Goal: Task Accomplishment & Management: Complete application form

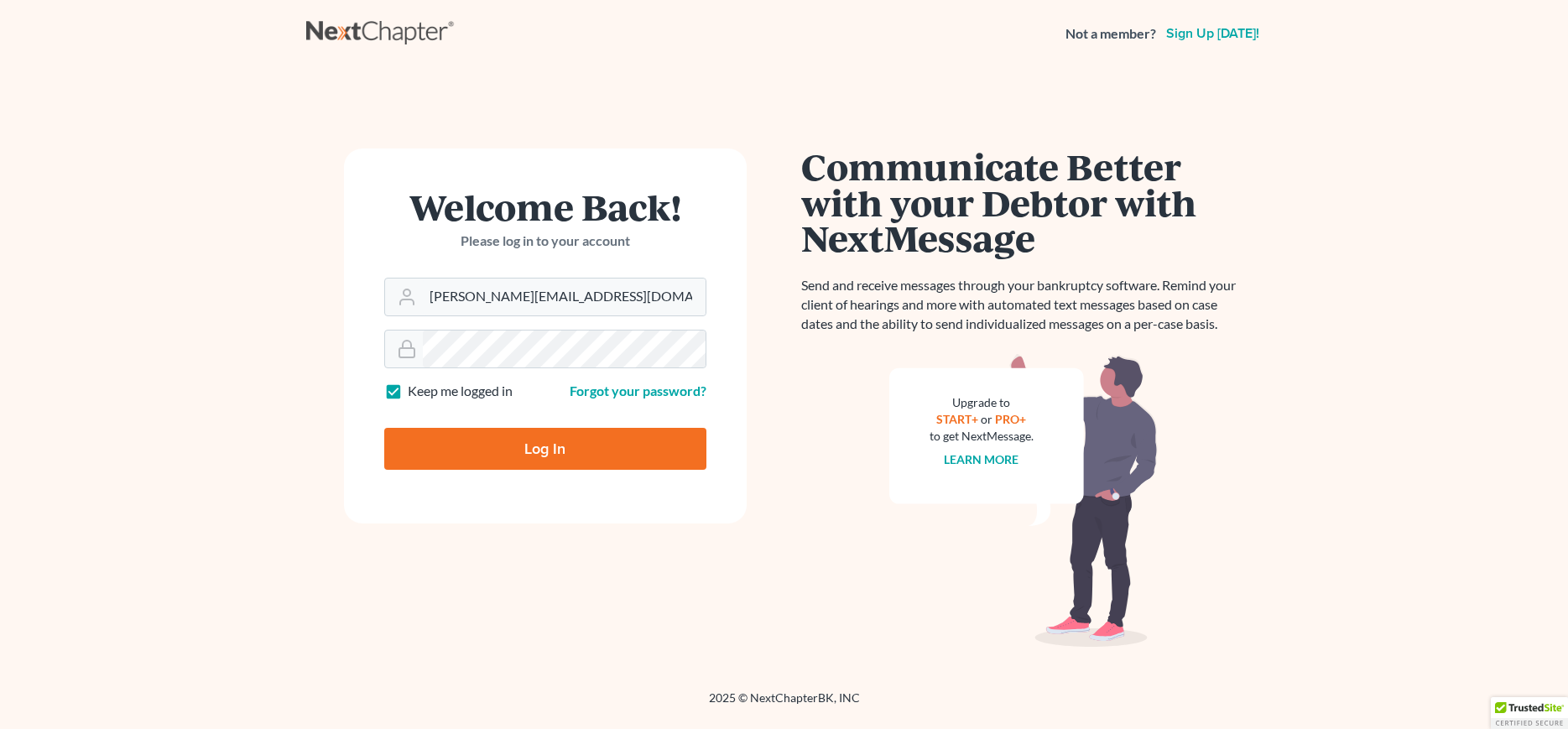
click at [531, 457] on input "Log In" at bounding box center [545, 449] width 322 height 42
type input "Thinking..."
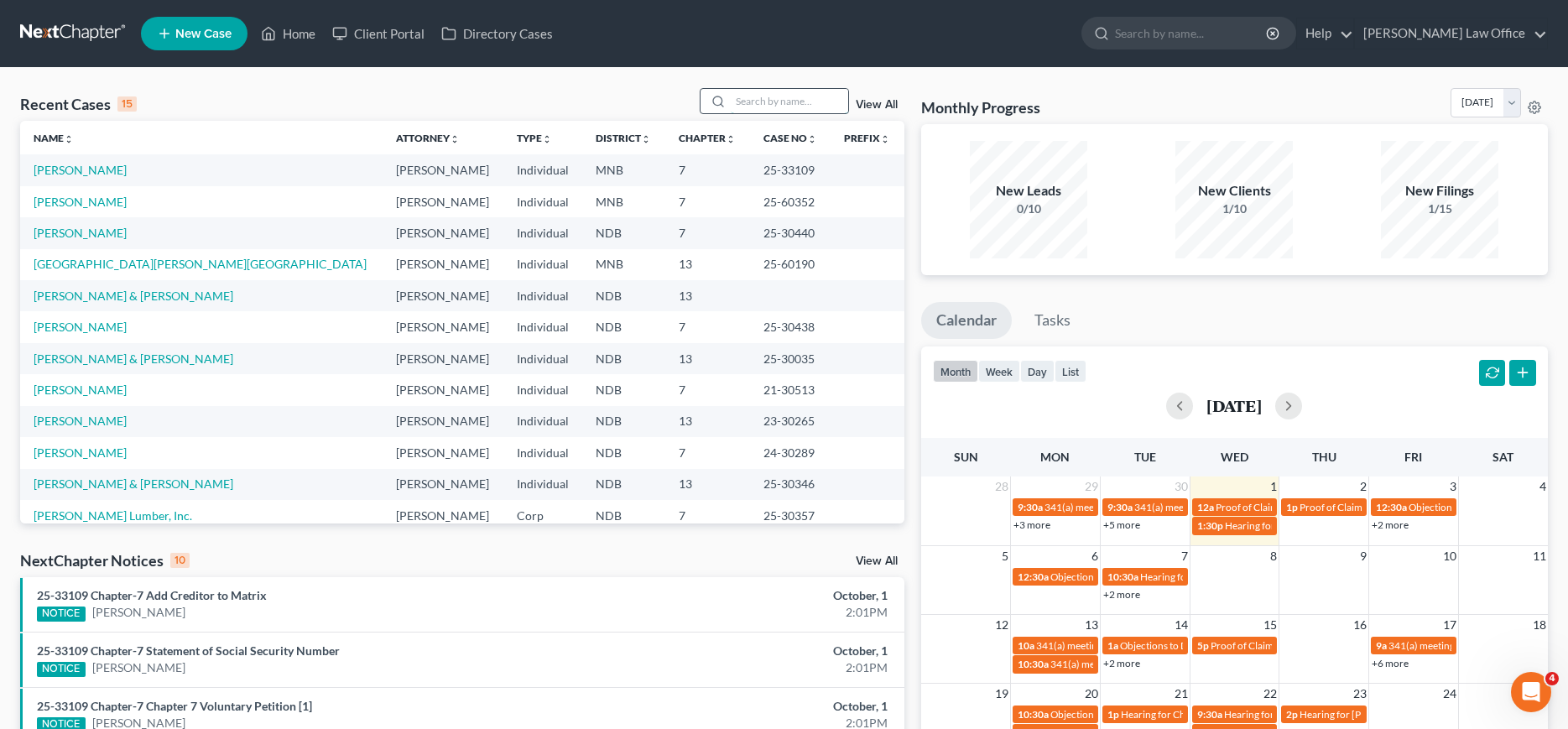
click at [749, 101] on input "search" at bounding box center [789, 101] width 118 height 24
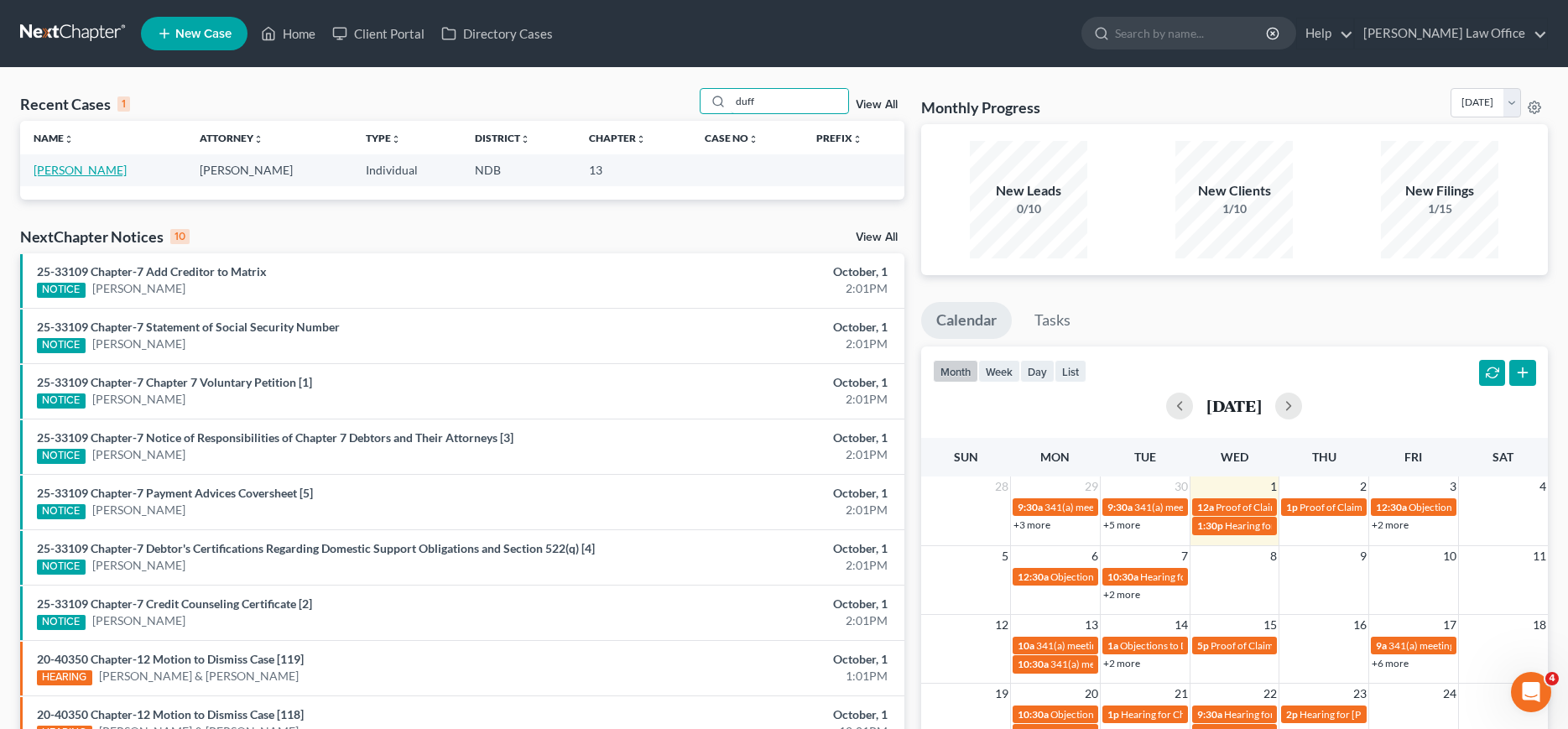
type input "duff"
click at [72, 173] on link "[PERSON_NAME]" at bounding box center [80, 170] width 93 height 14
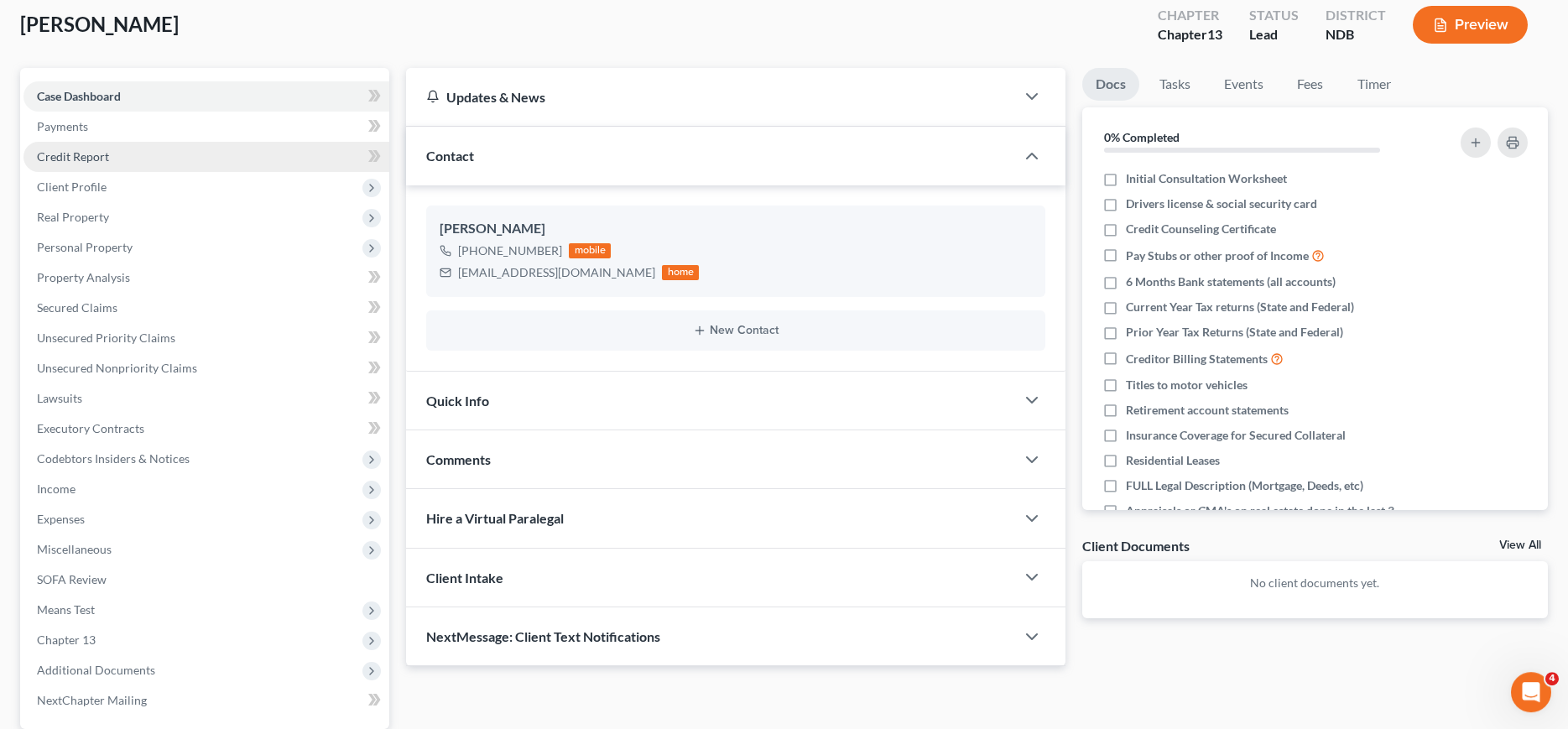
scroll to position [81, 0]
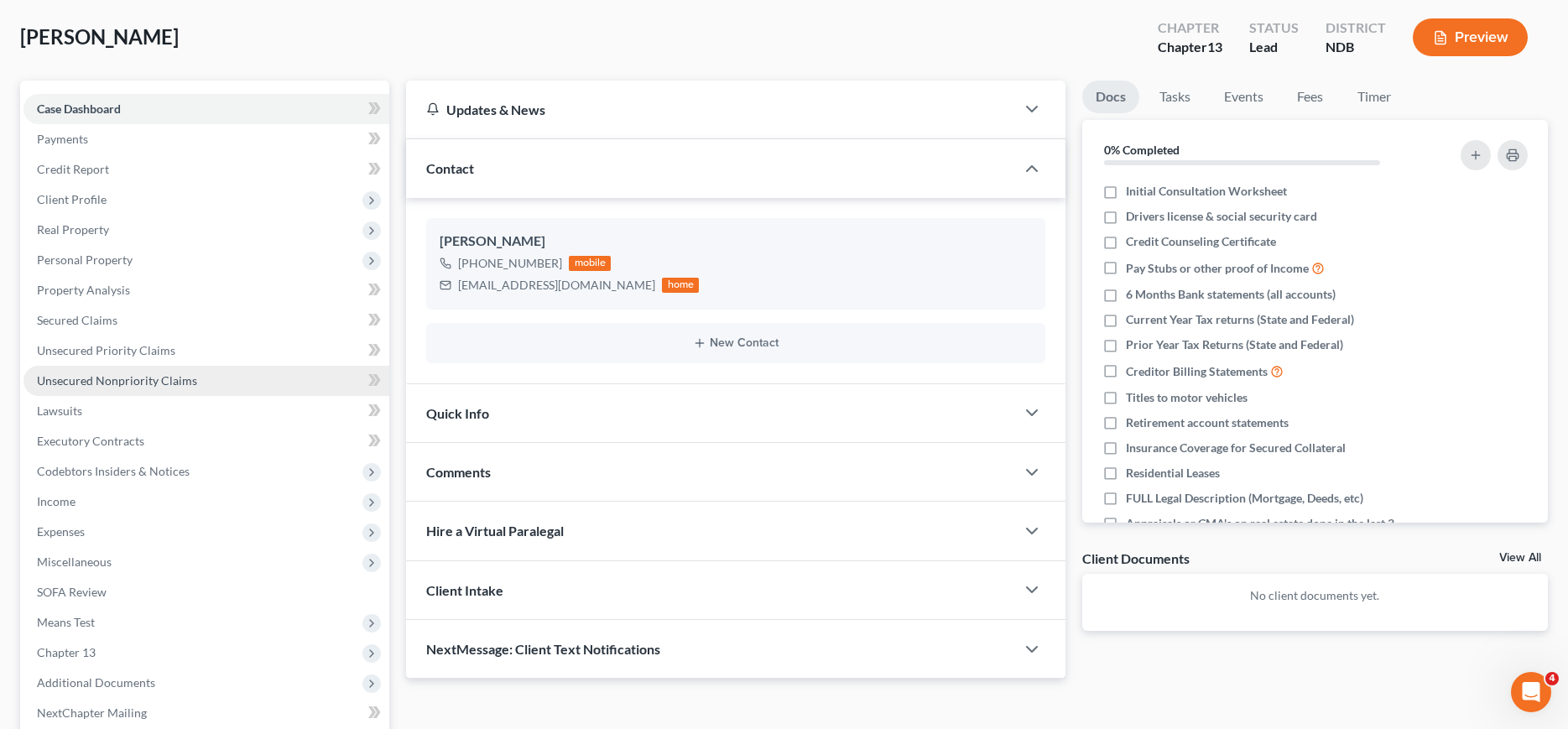
click at [110, 380] on span "Unsecured Nonpriority Claims" at bounding box center [117, 381] width 160 height 14
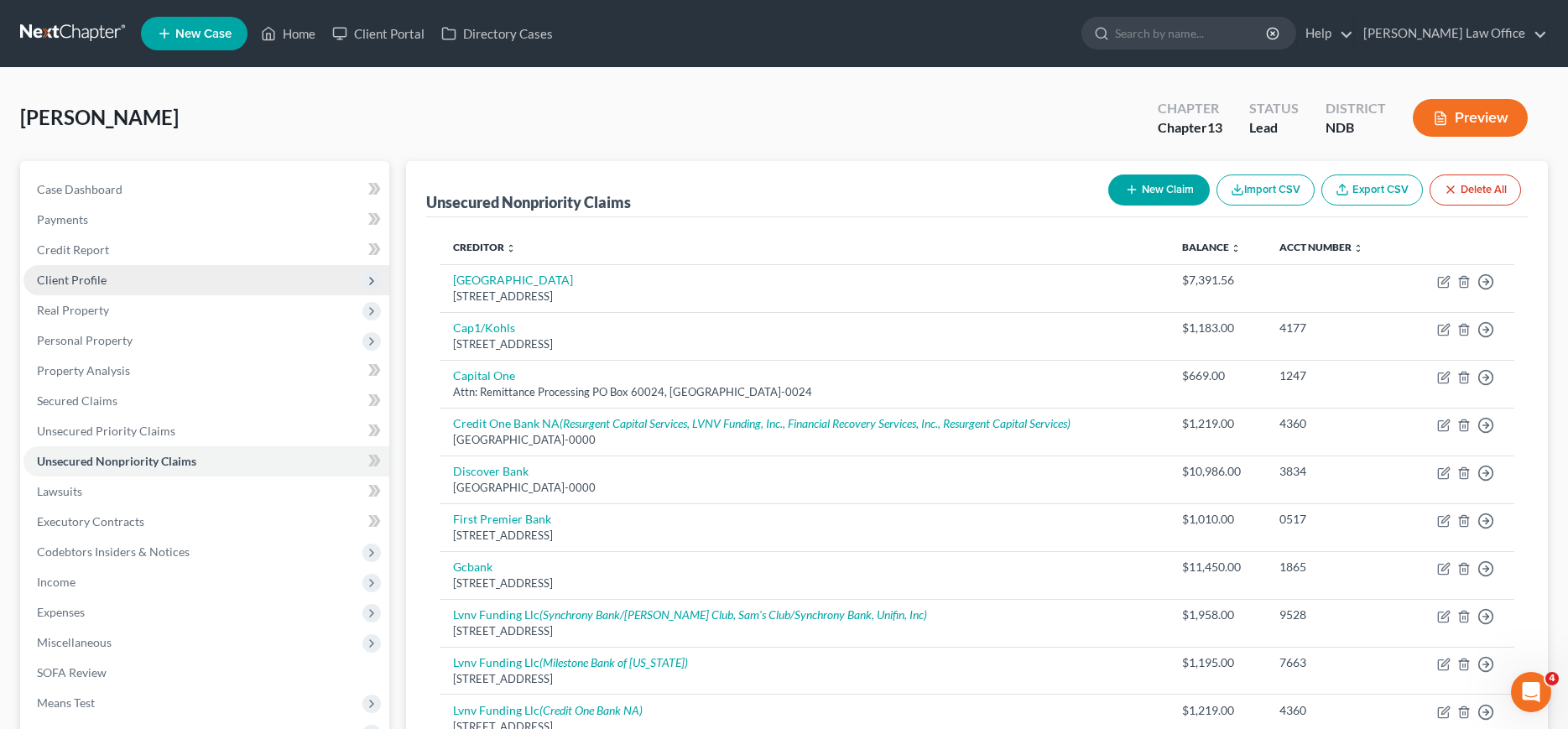
click at [90, 276] on span "Client Profile" at bounding box center [72, 280] width 70 height 14
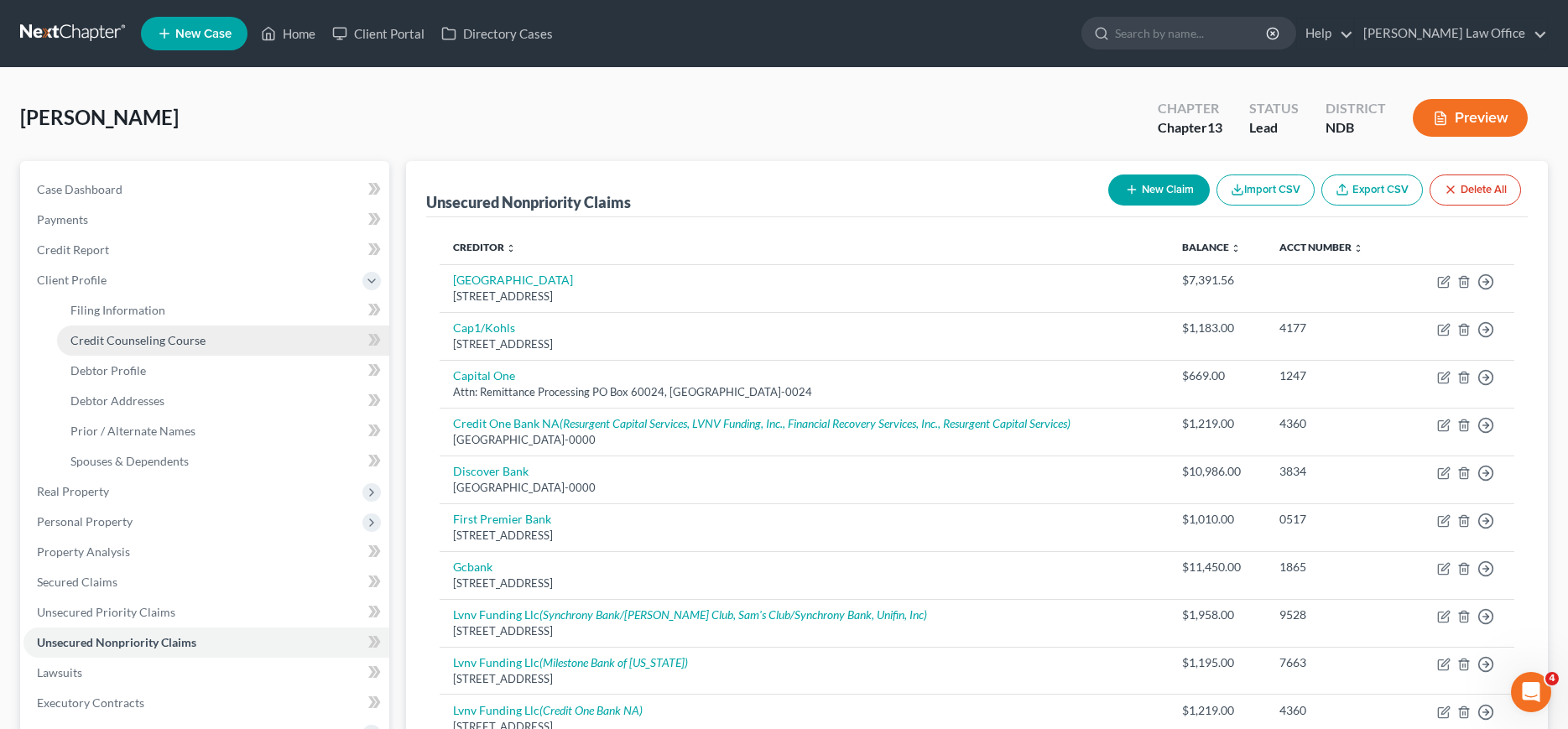
click at [131, 346] on span "Credit Counseling Course" at bounding box center [137, 340] width 135 height 14
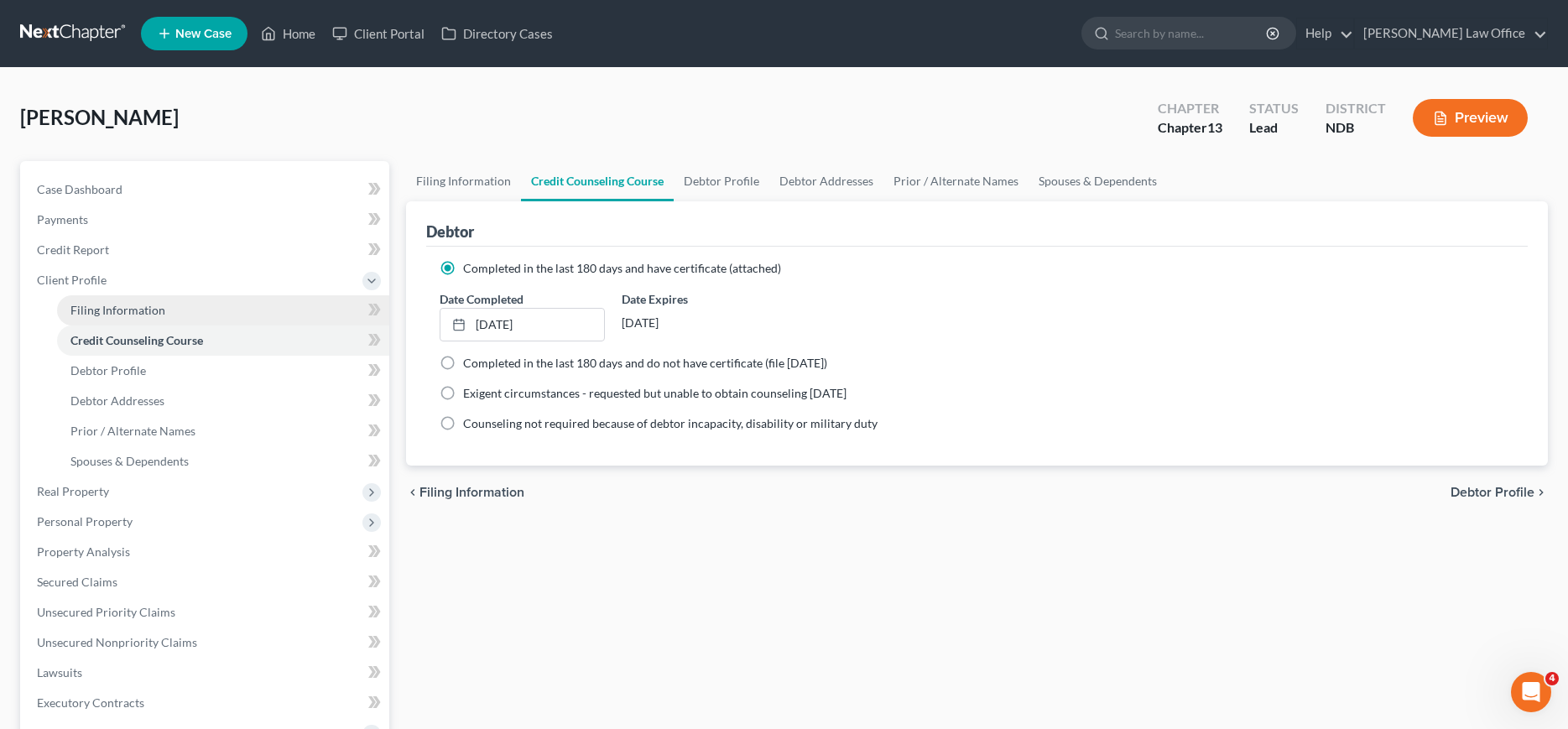
click at [93, 312] on span "Filing Information" at bounding box center [118, 310] width 95 height 14
select select "1"
select select "0"
select select "3"
select select "29"
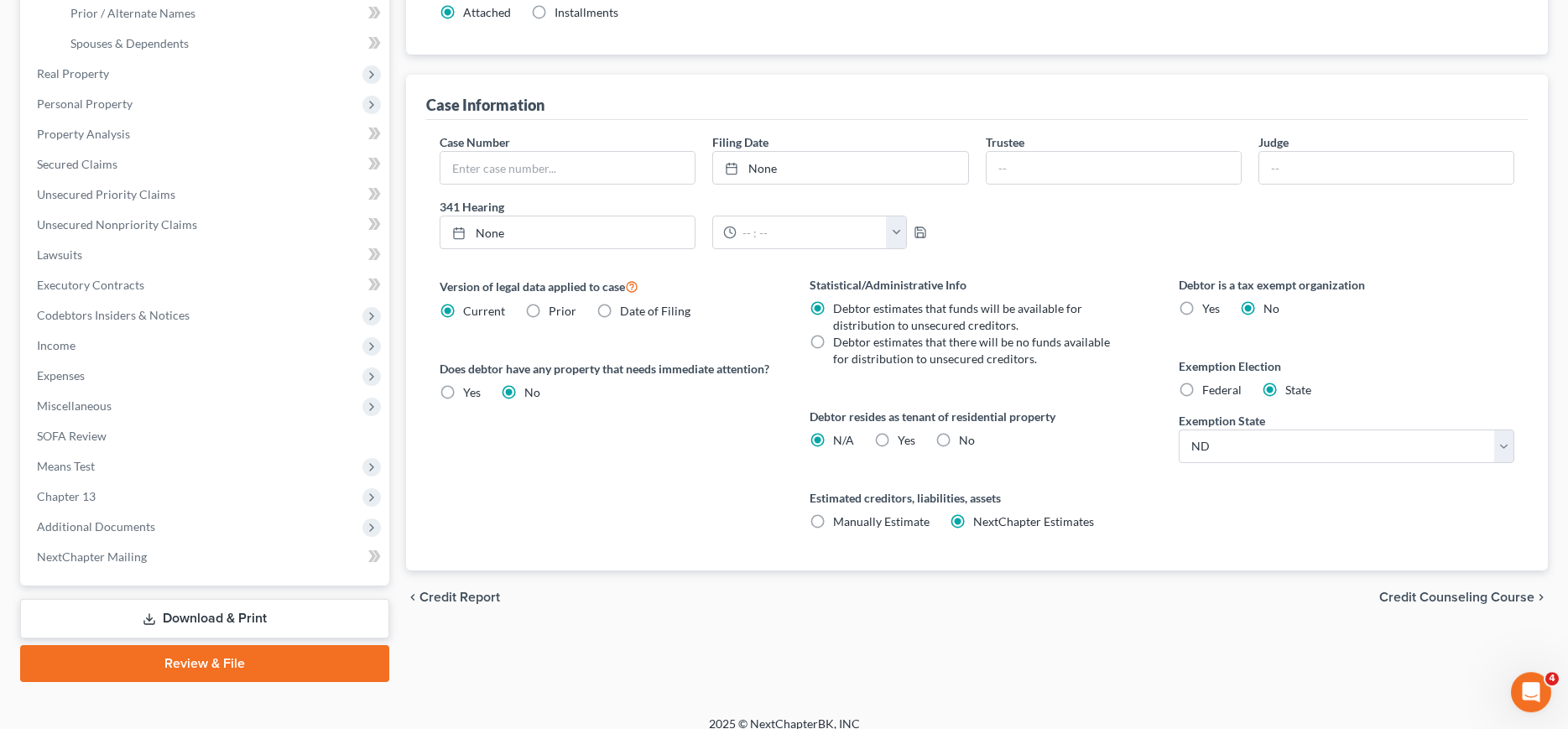
scroll to position [428, 0]
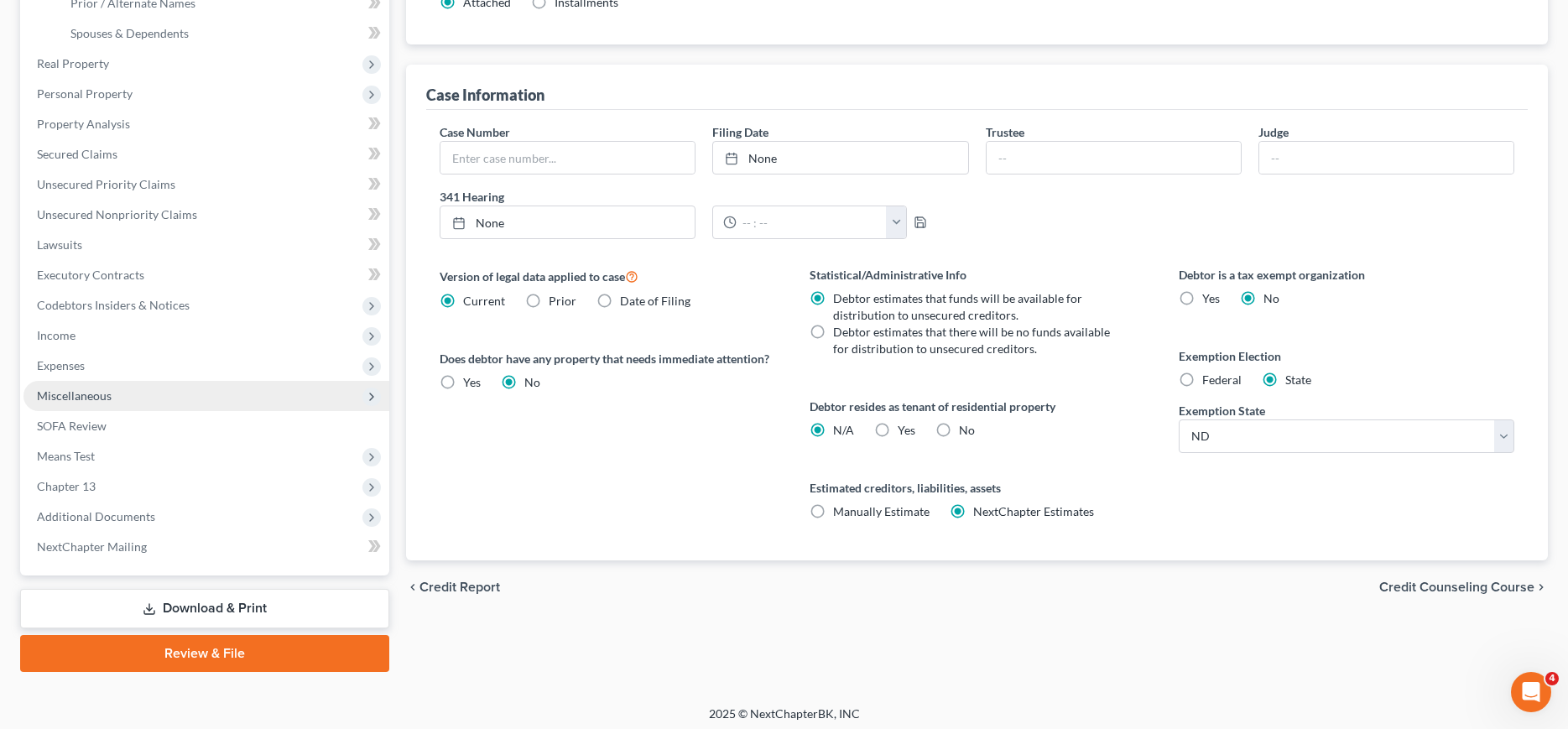
click at [94, 398] on span "Miscellaneous" at bounding box center [74, 396] width 74 height 14
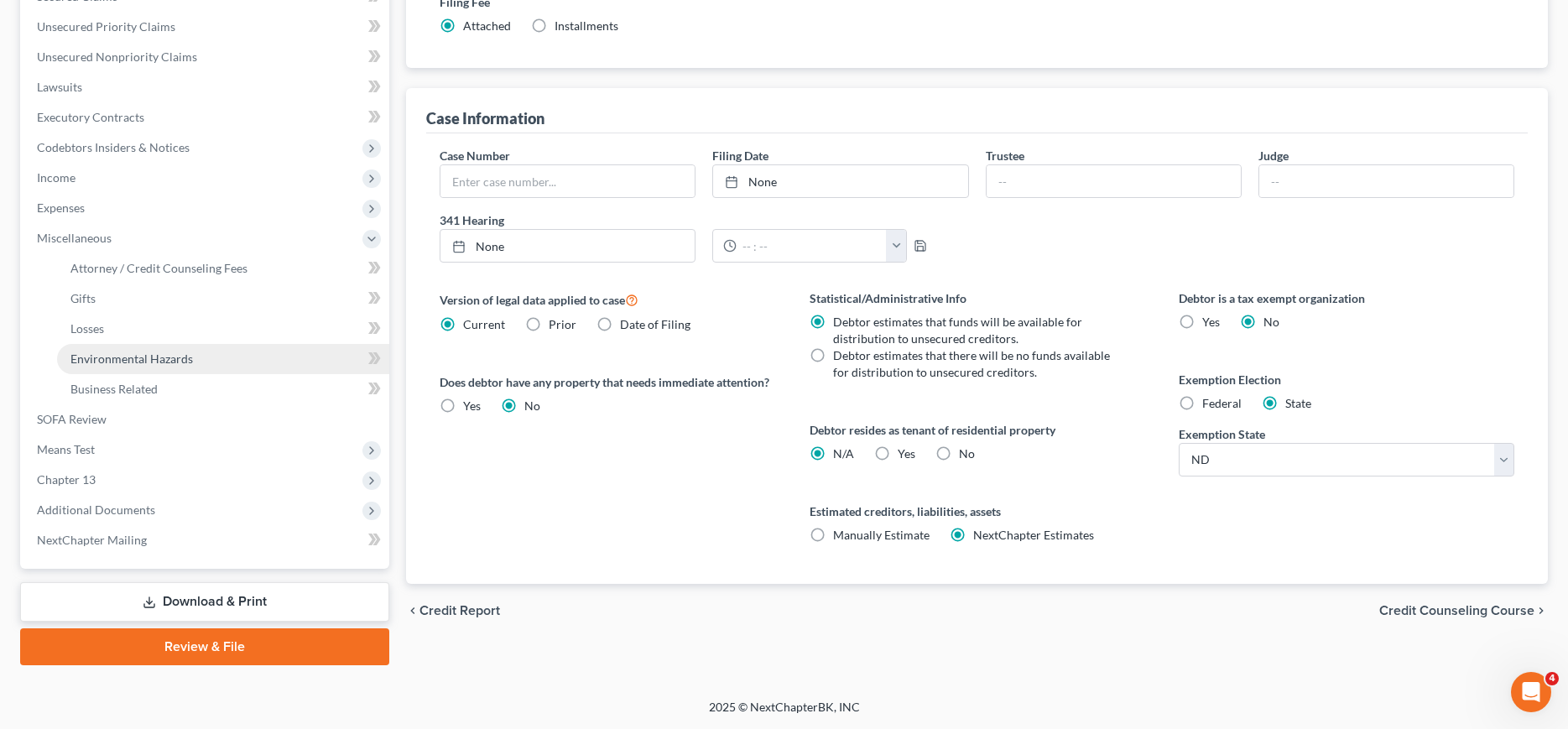
scroll to position [402, 0]
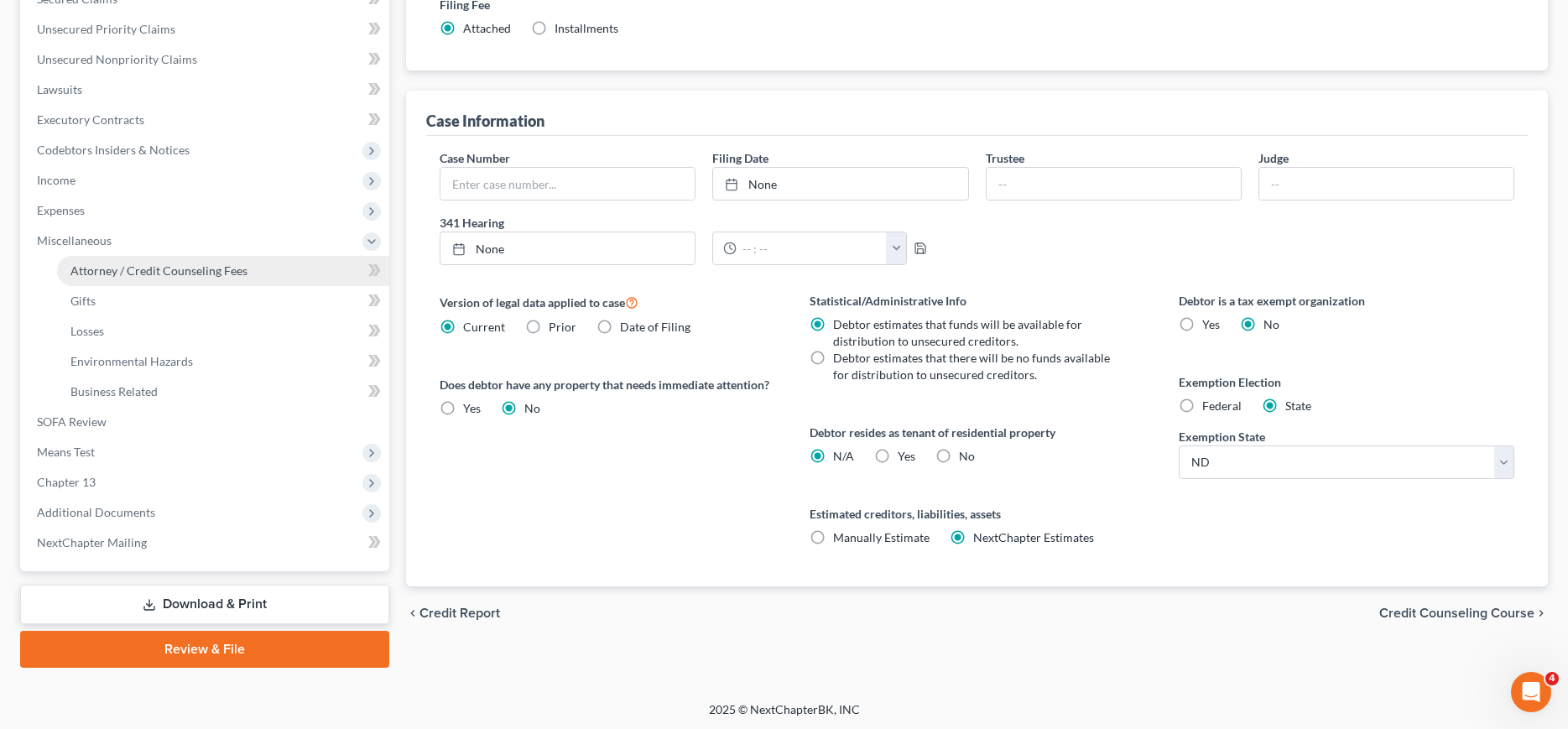
click at [133, 264] on span "Attorney / Credit Counseling Fees" at bounding box center [158, 270] width 177 height 14
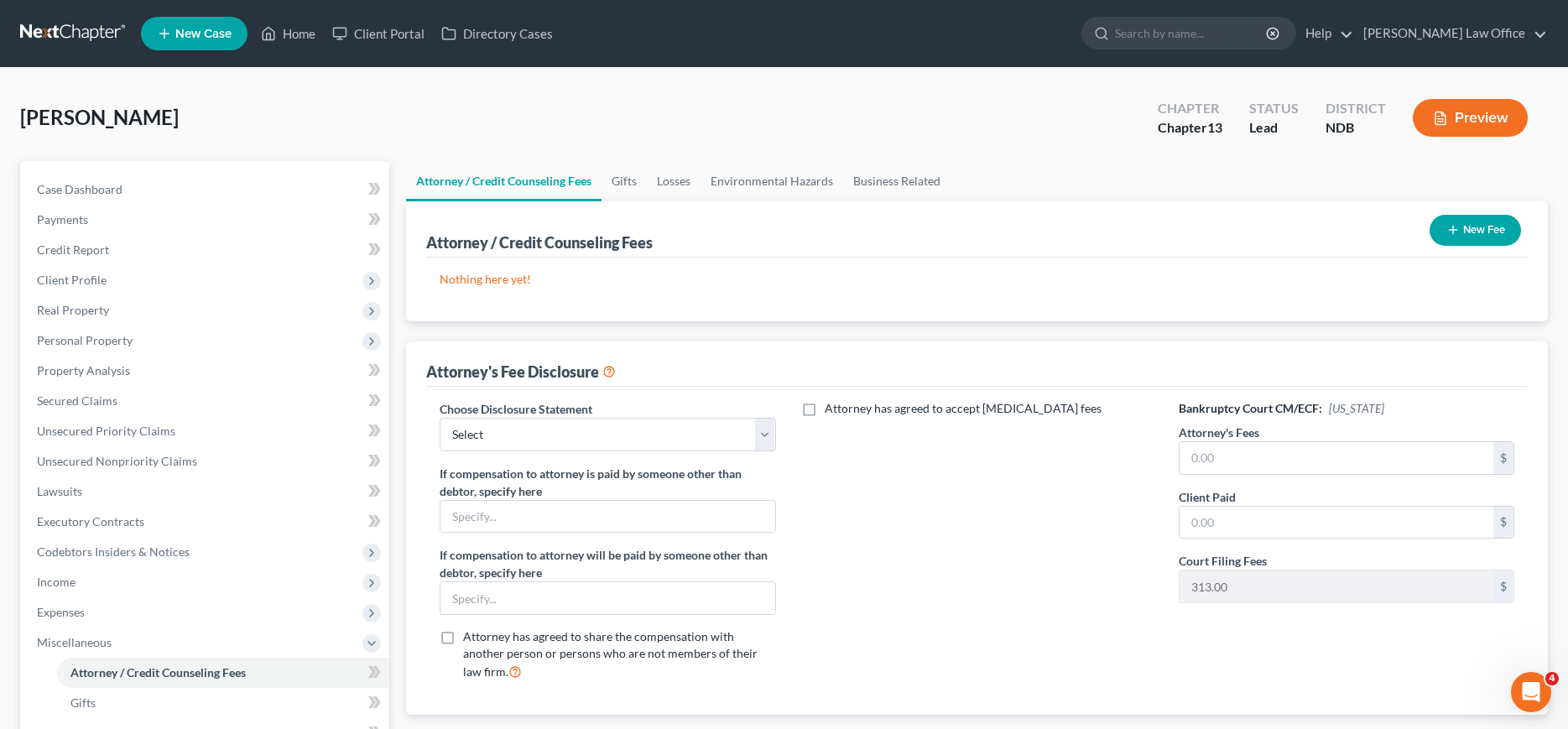
click at [67, 30] on link at bounding box center [74, 34] width 108 height 31
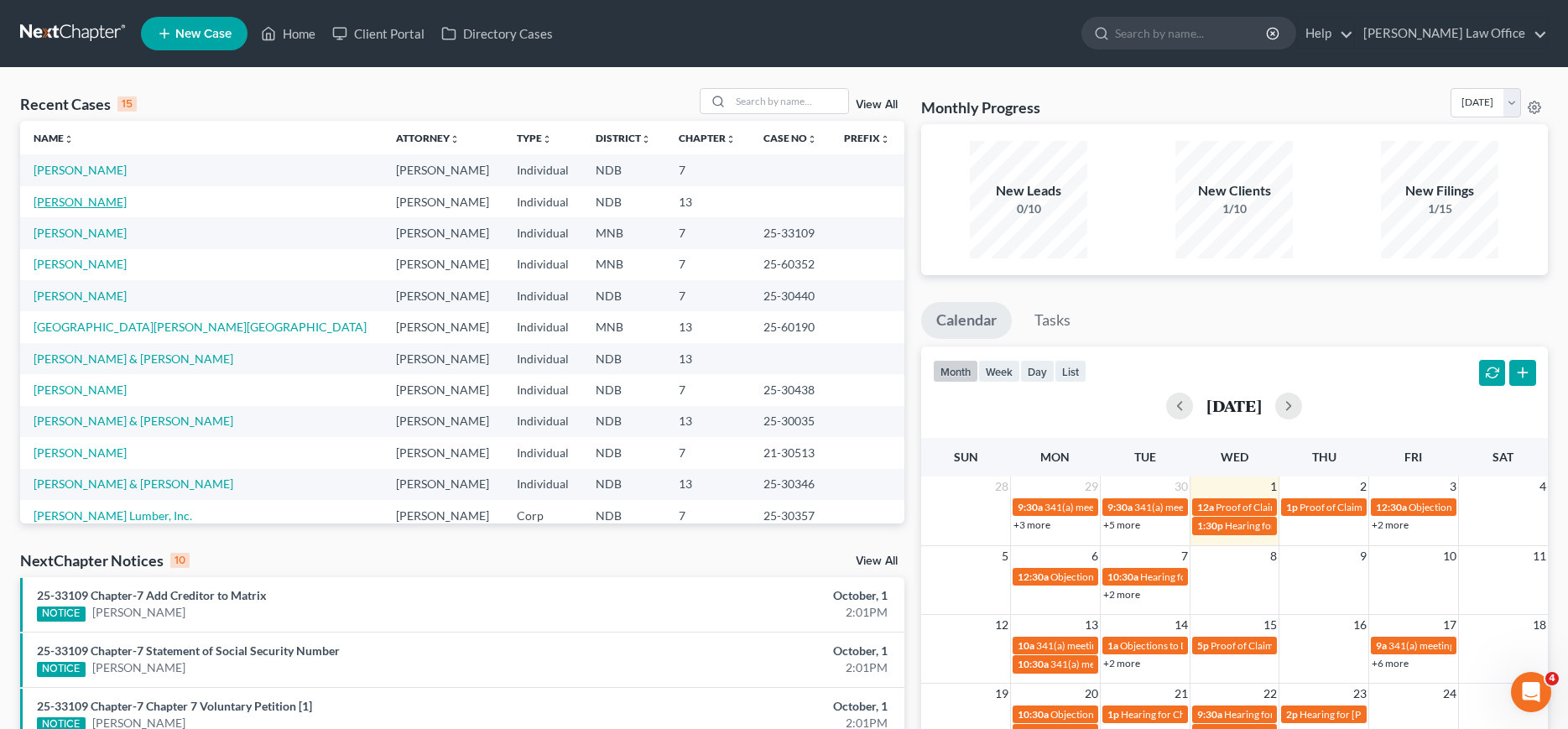
click at [78, 205] on link "[PERSON_NAME]" at bounding box center [80, 202] width 93 height 14
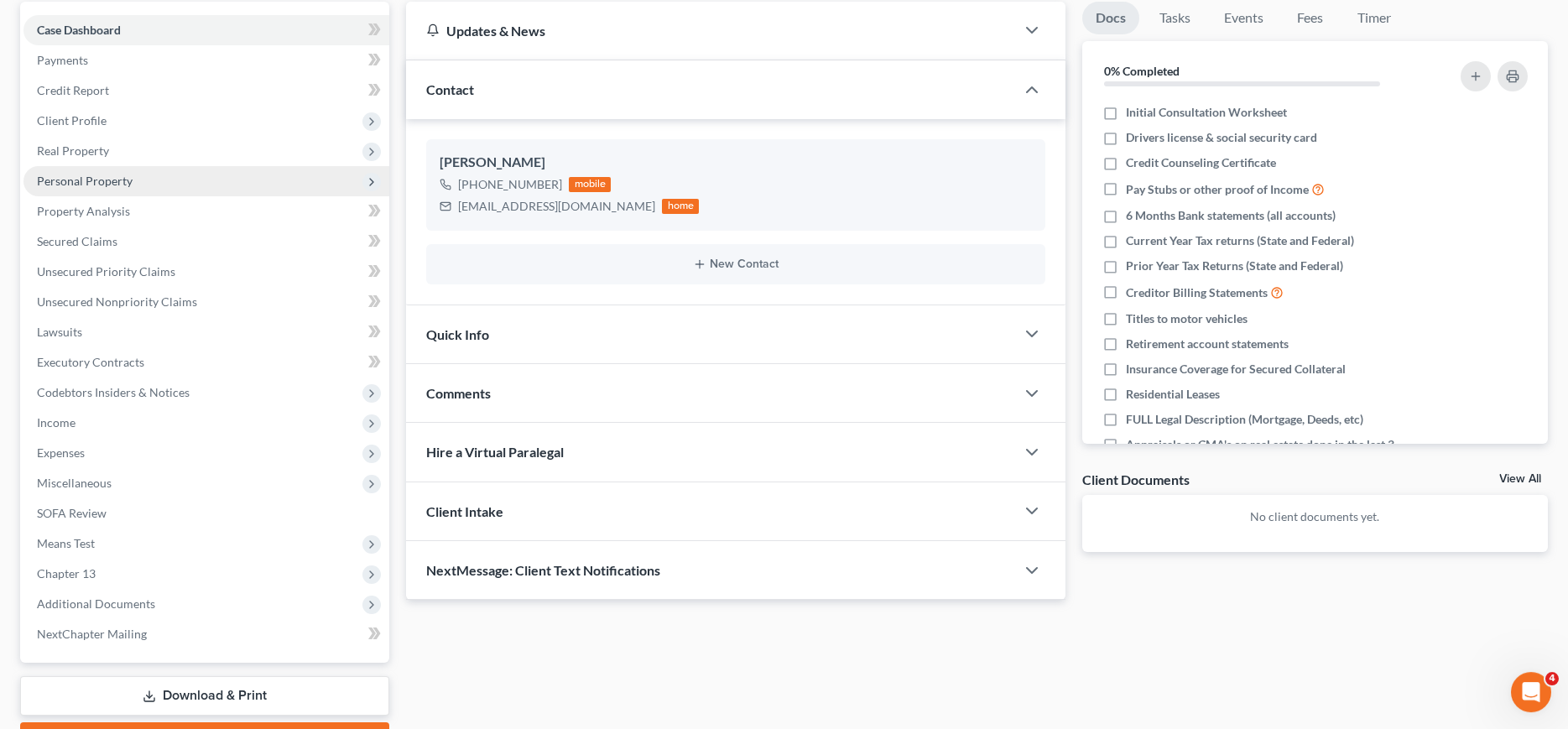
scroll to position [171, 0]
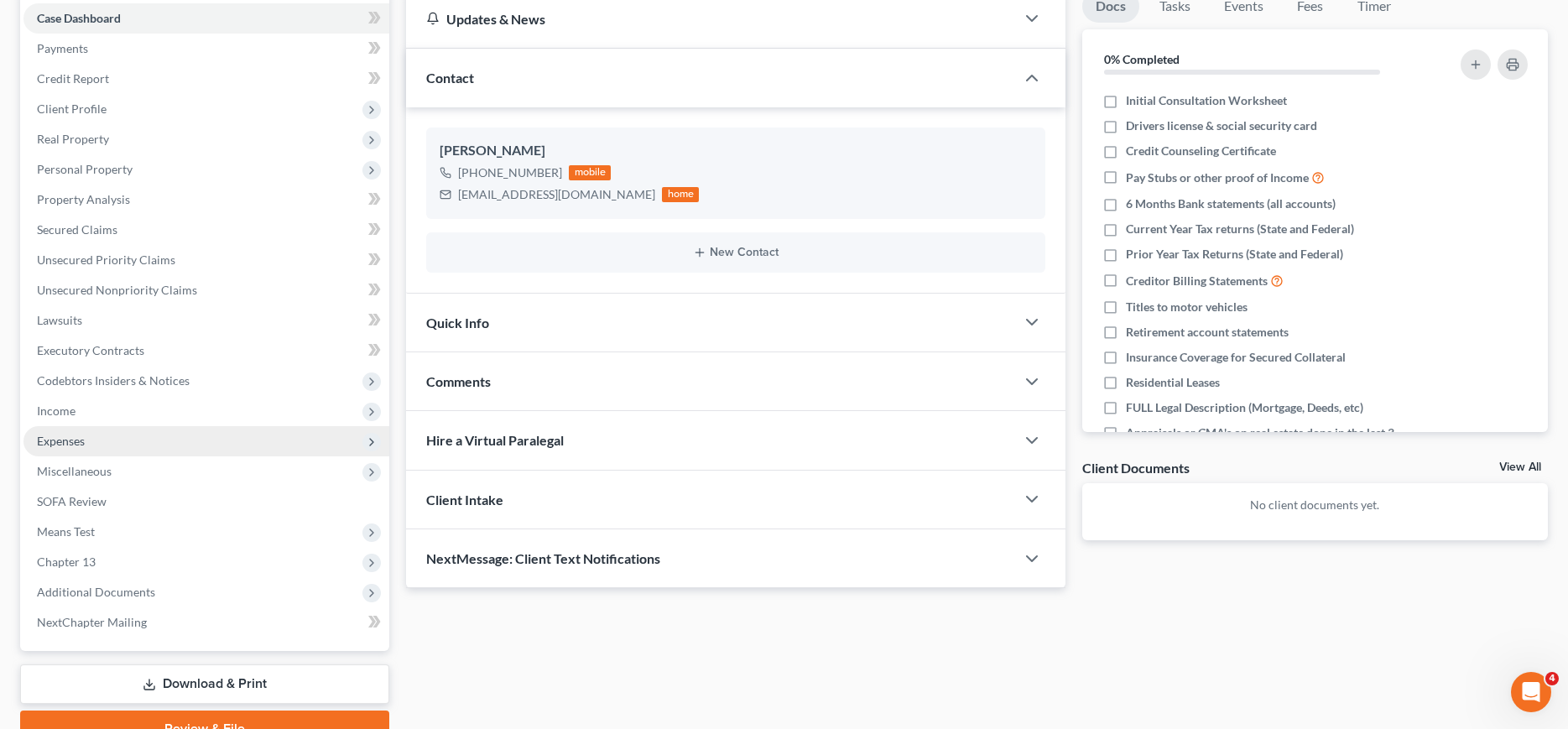
click at [82, 440] on span "Expenses" at bounding box center [60, 441] width 48 height 14
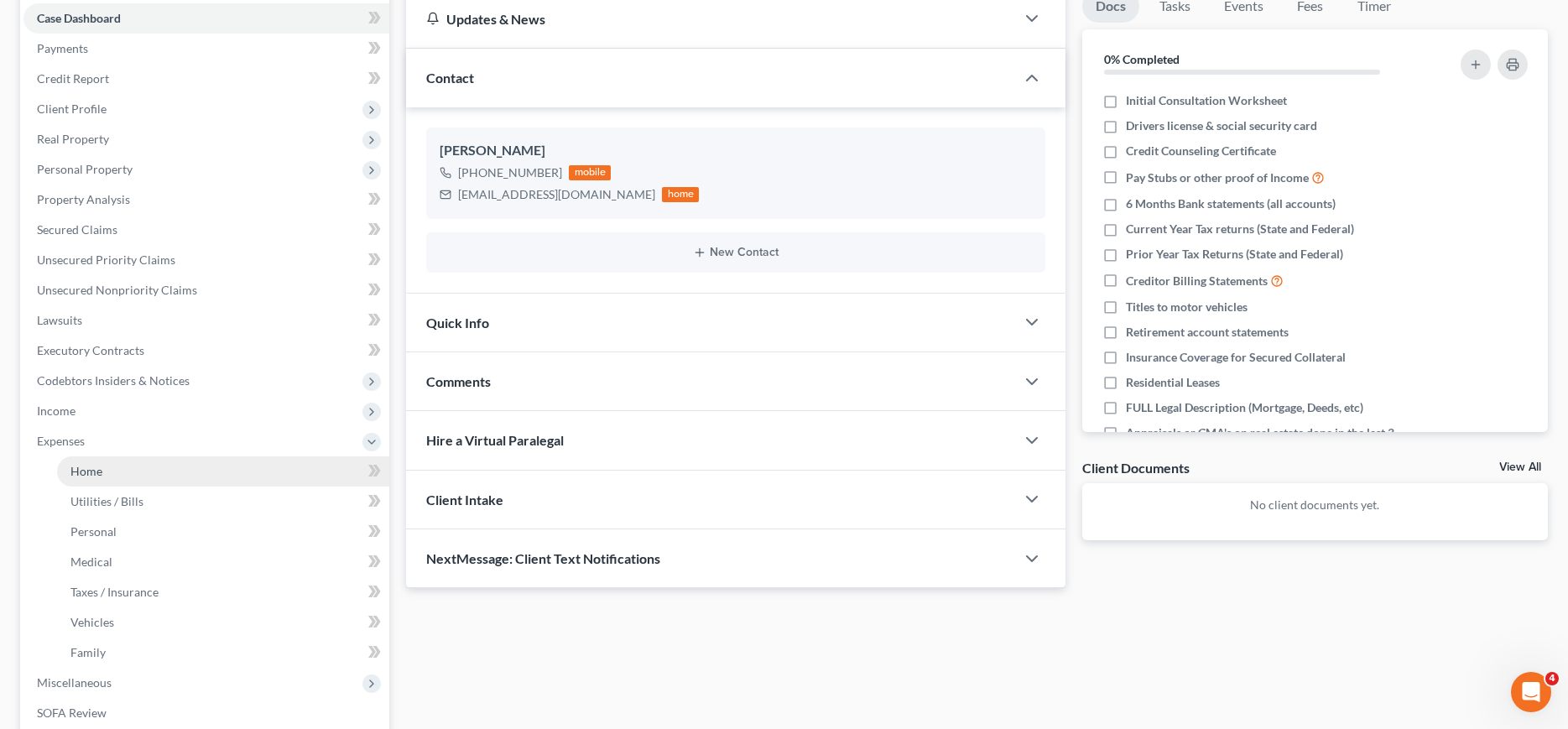
click at [88, 473] on span "Home" at bounding box center [86, 471] width 32 height 14
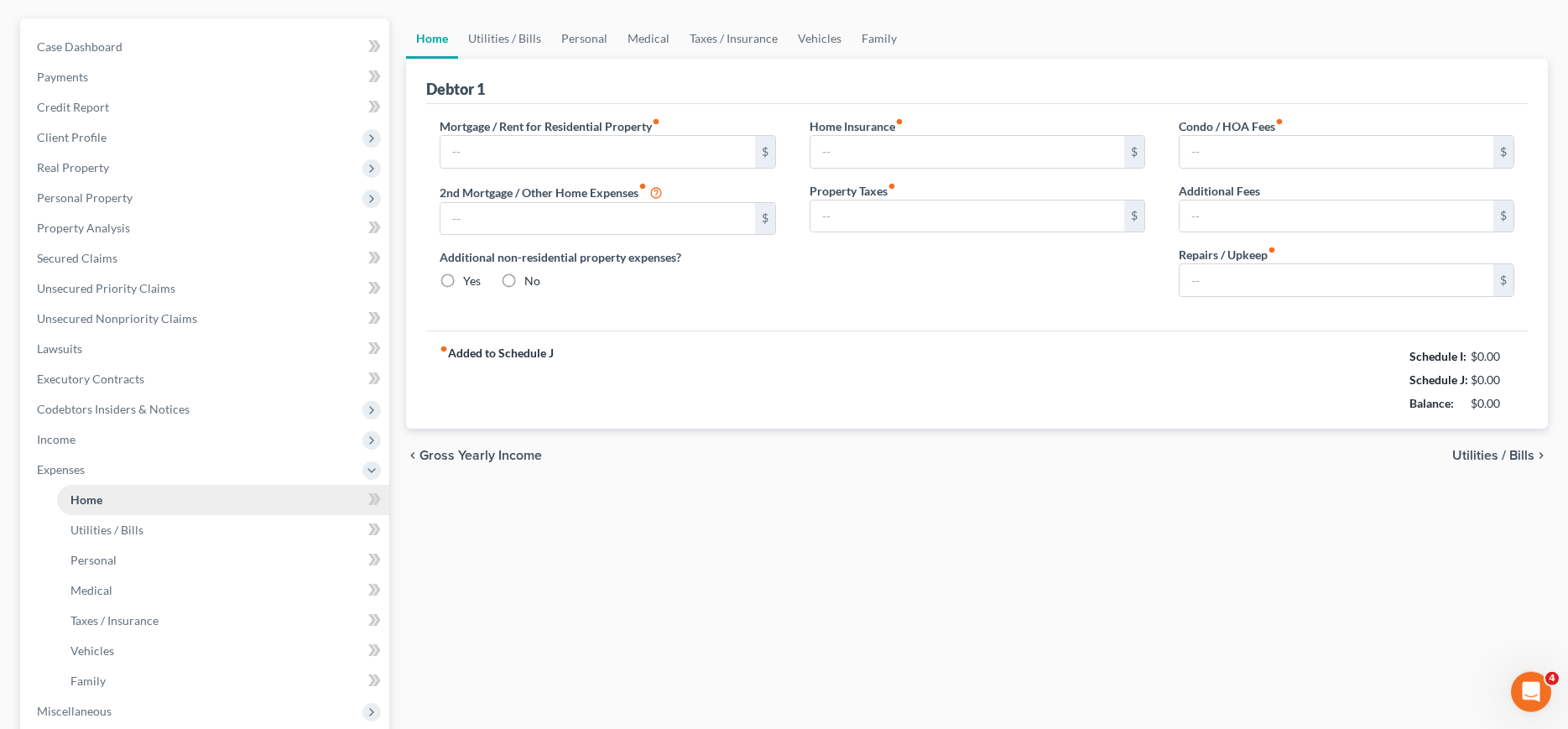
type input "1,650.00"
type input "0.00"
radio input "true"
type input "0.00"
type input "75.00"
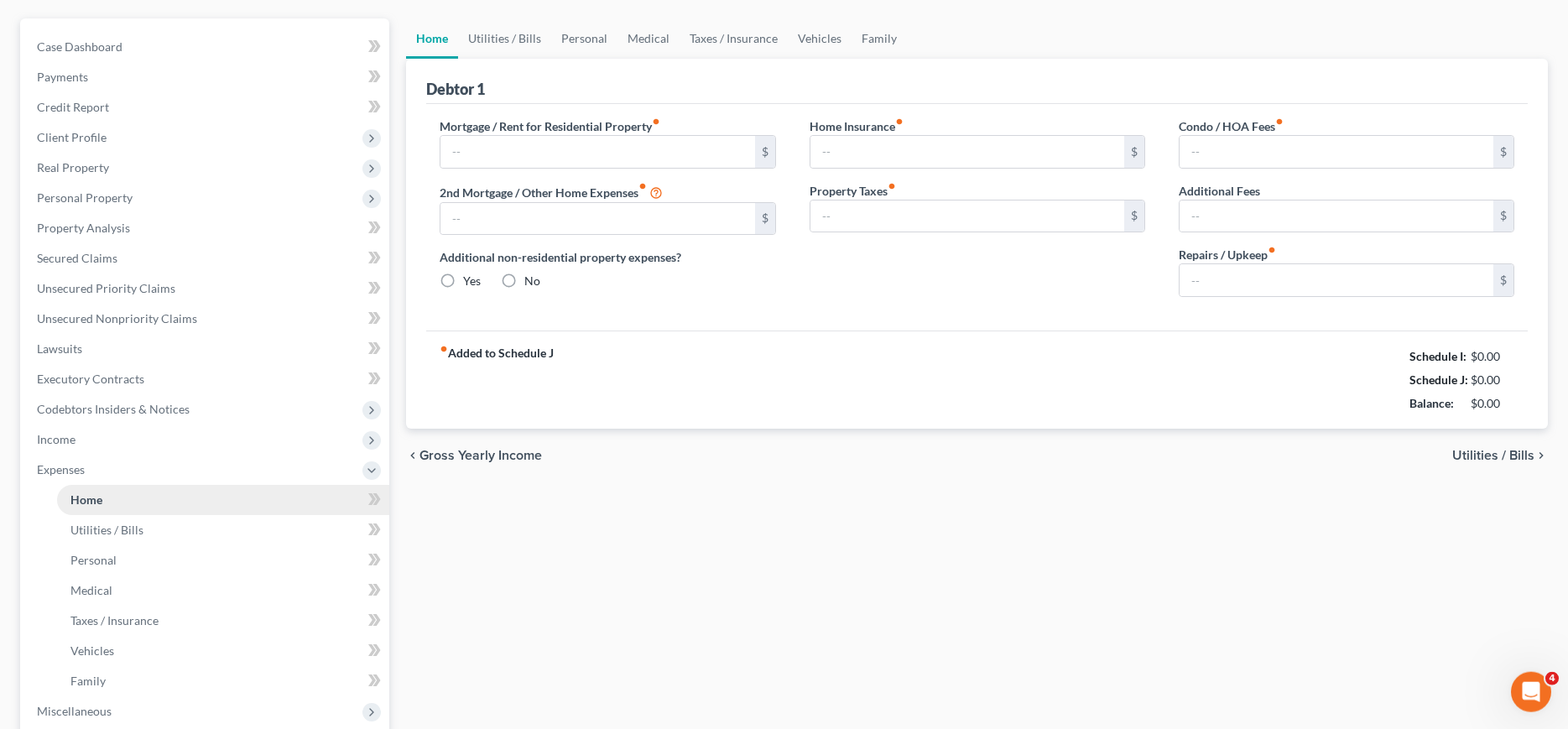
type input "0.00"
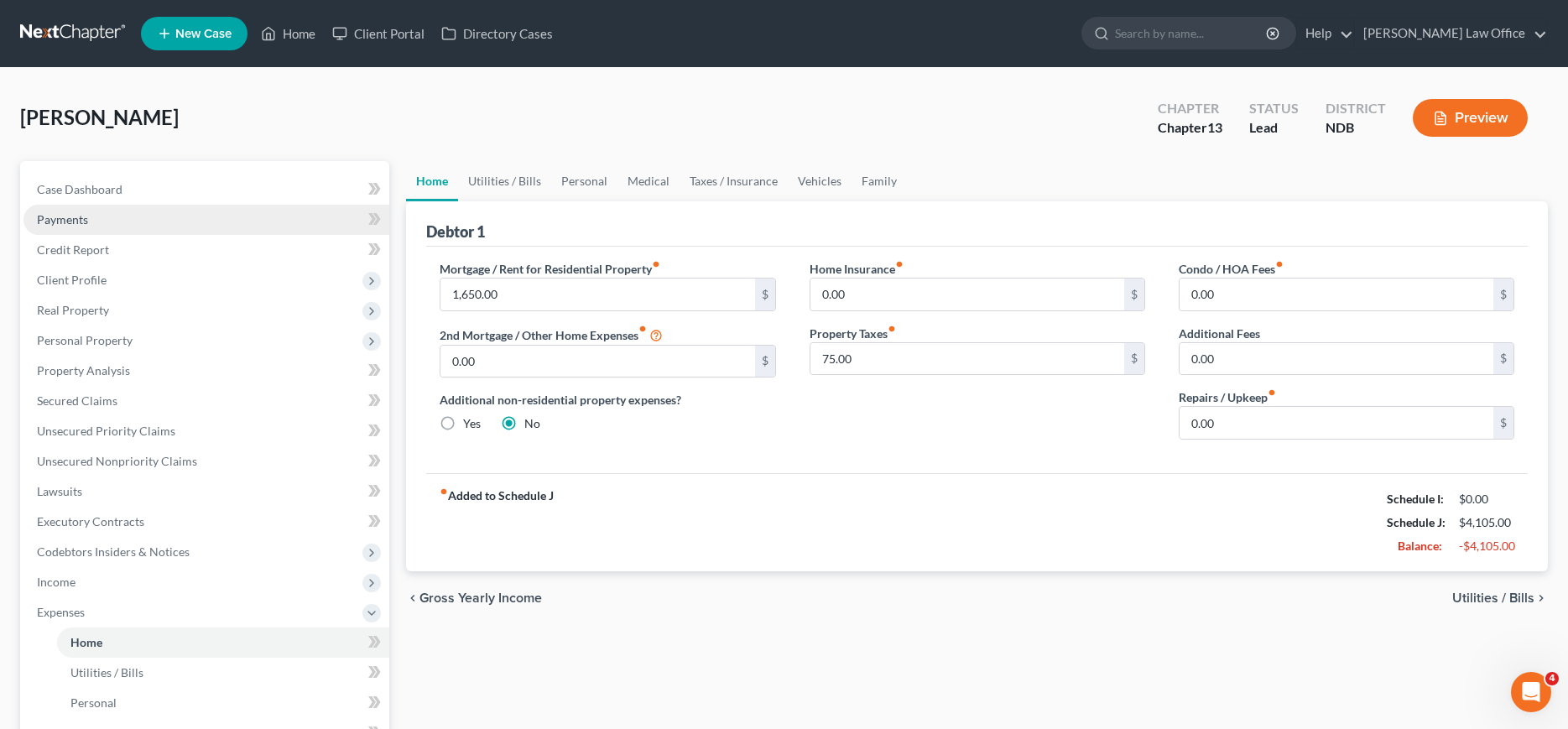
click at [72, 222] on span "Payments" at bounding box center [62, 219] width 51 height 14
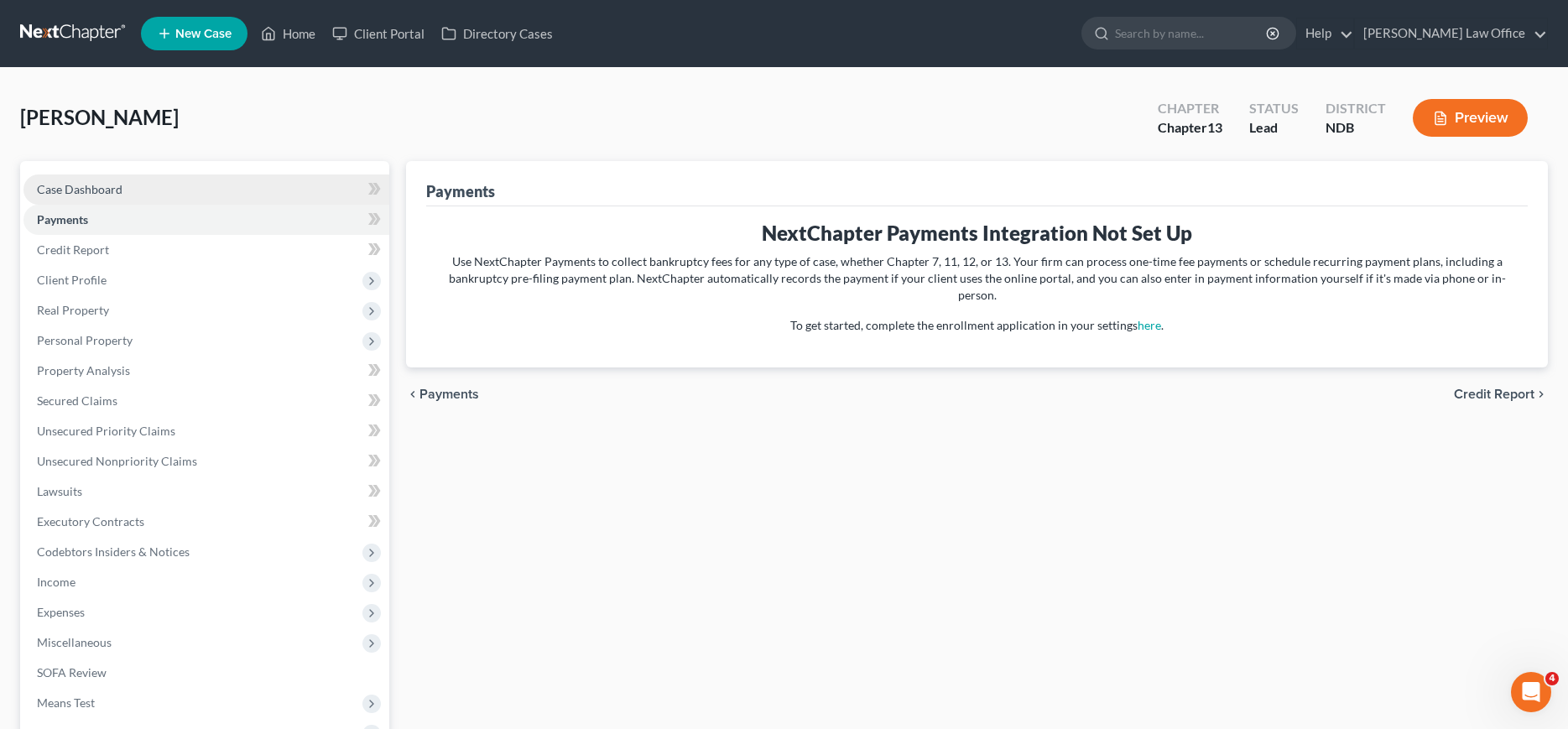
click at [73, 195] on span "Case Dashboard" at bounding box center [79, 189] width 85 height 14
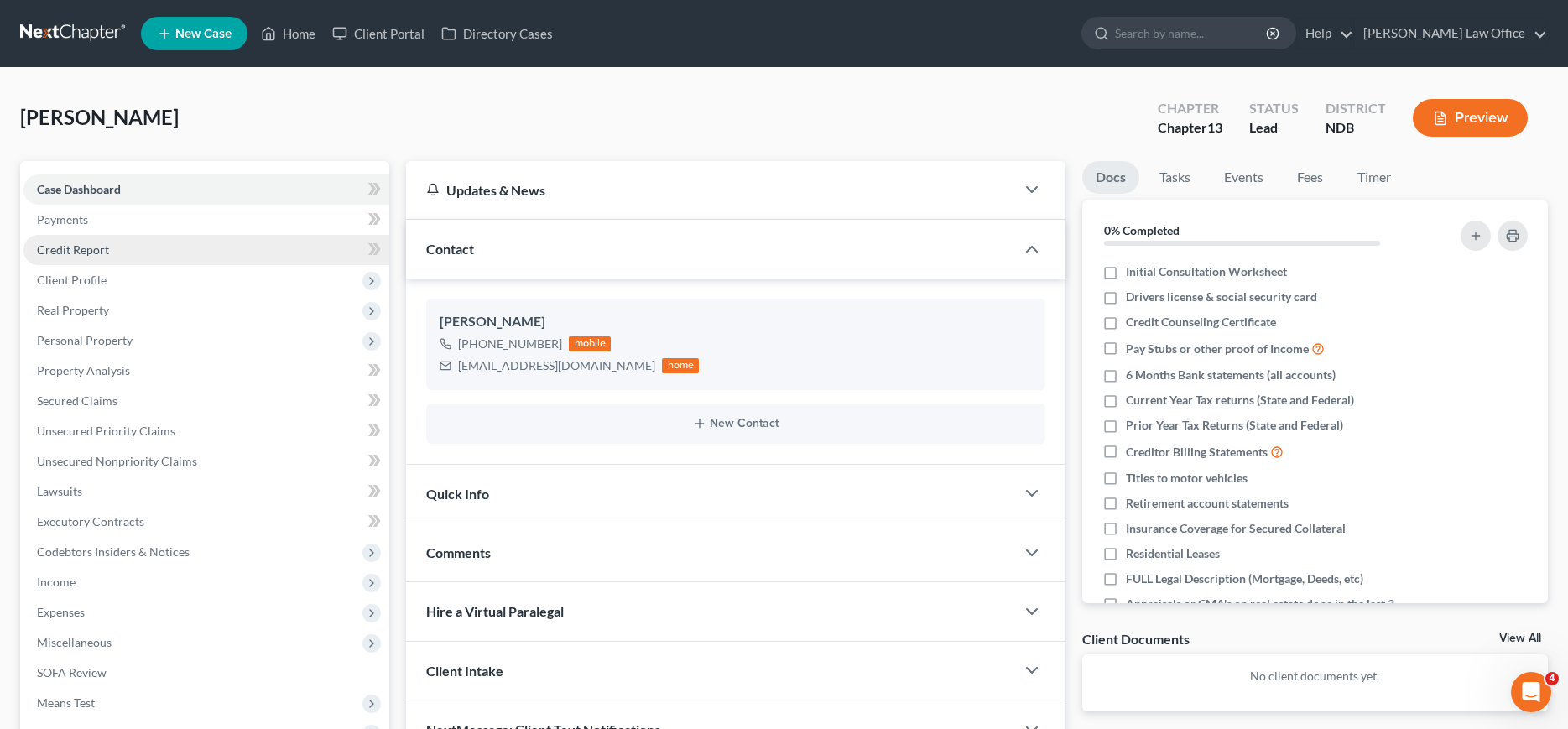
click at [78, 255] on span "Credit Report" at bounding box center [73, 250] width 72 height 14
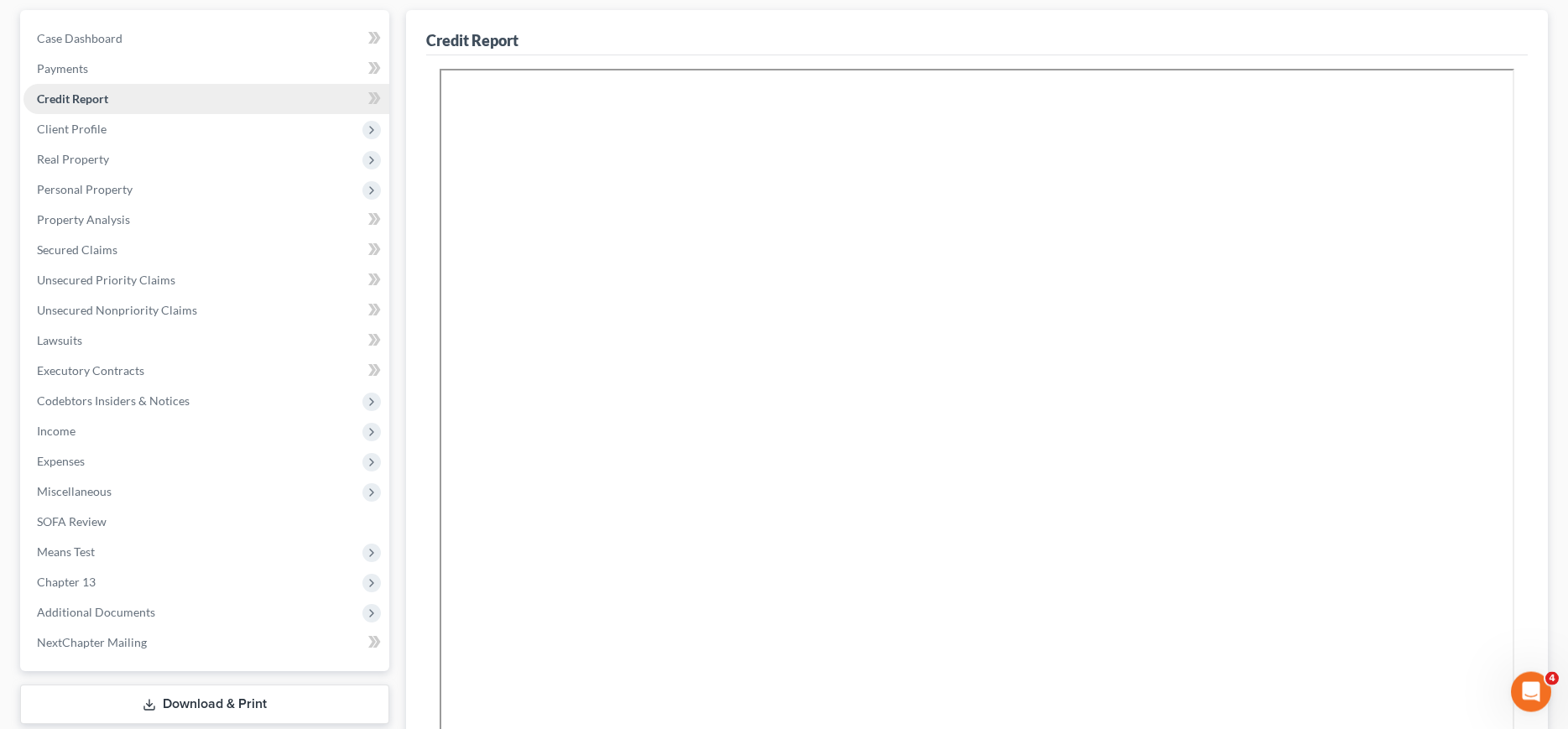
scroll to position [171, 0]
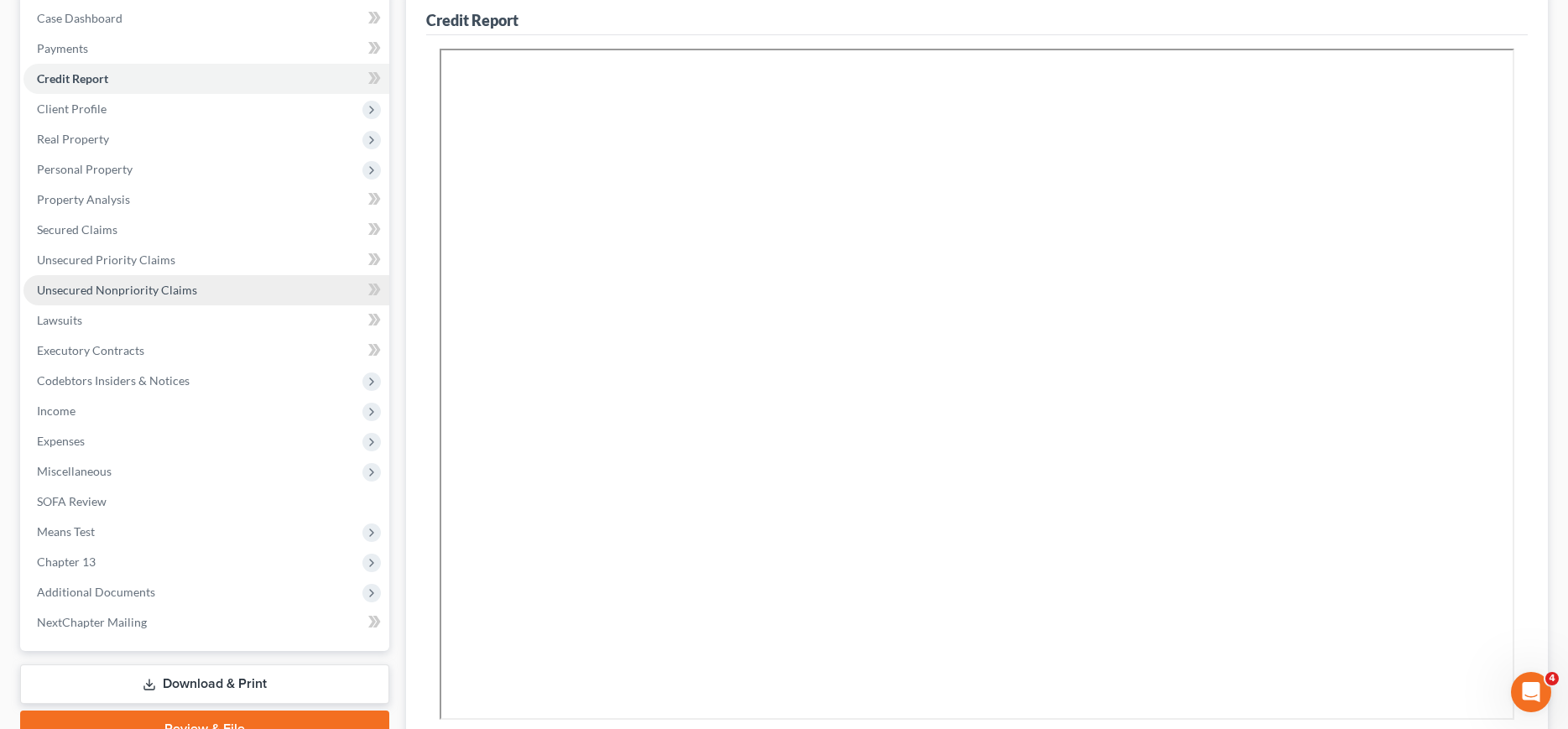
click at [79, 288] on span "Unsecured Nonpriority Claims" at bounding box center [117, 290] width 160 height 14
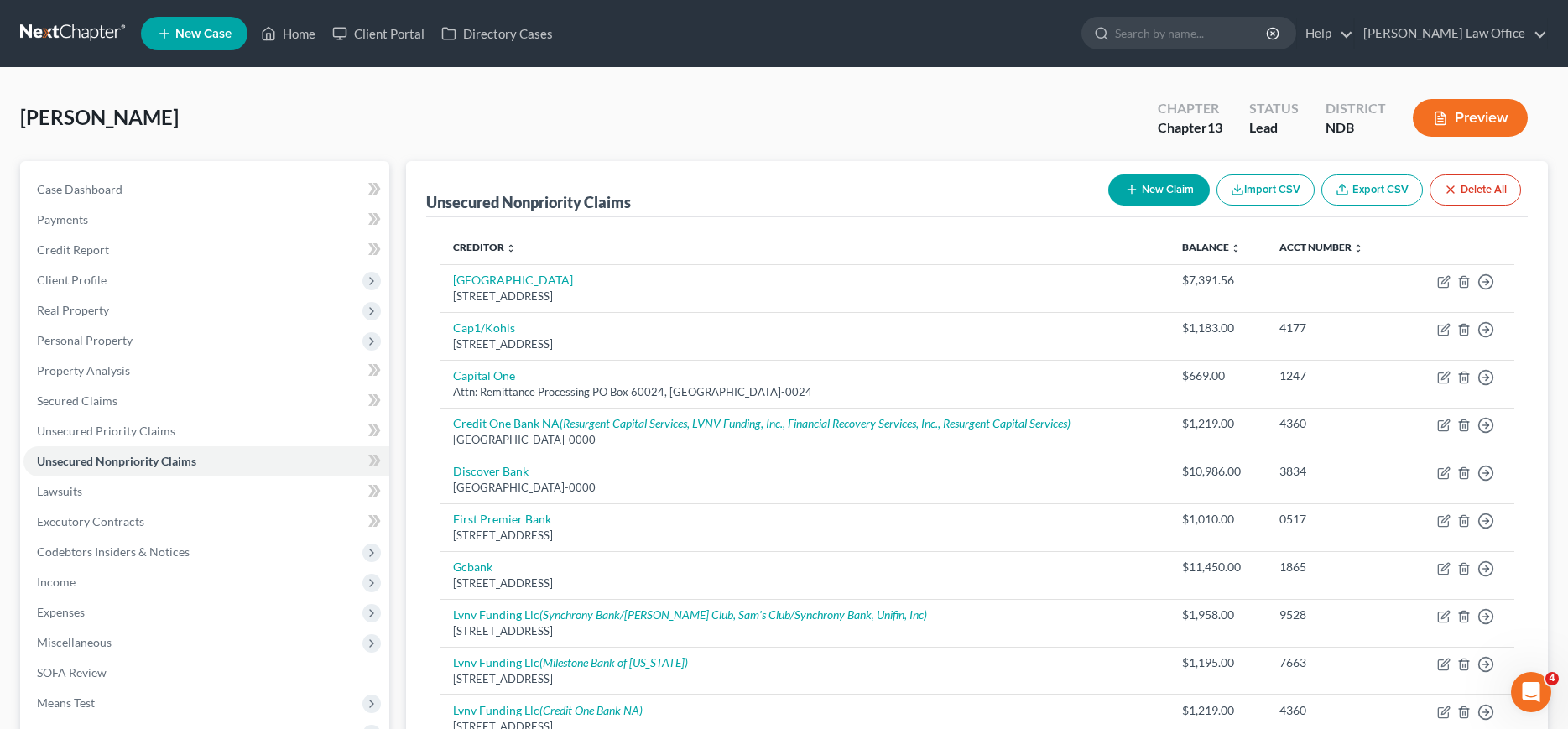
click at [57, 27] on link at bounding box center [74, 34] width 108 height 31
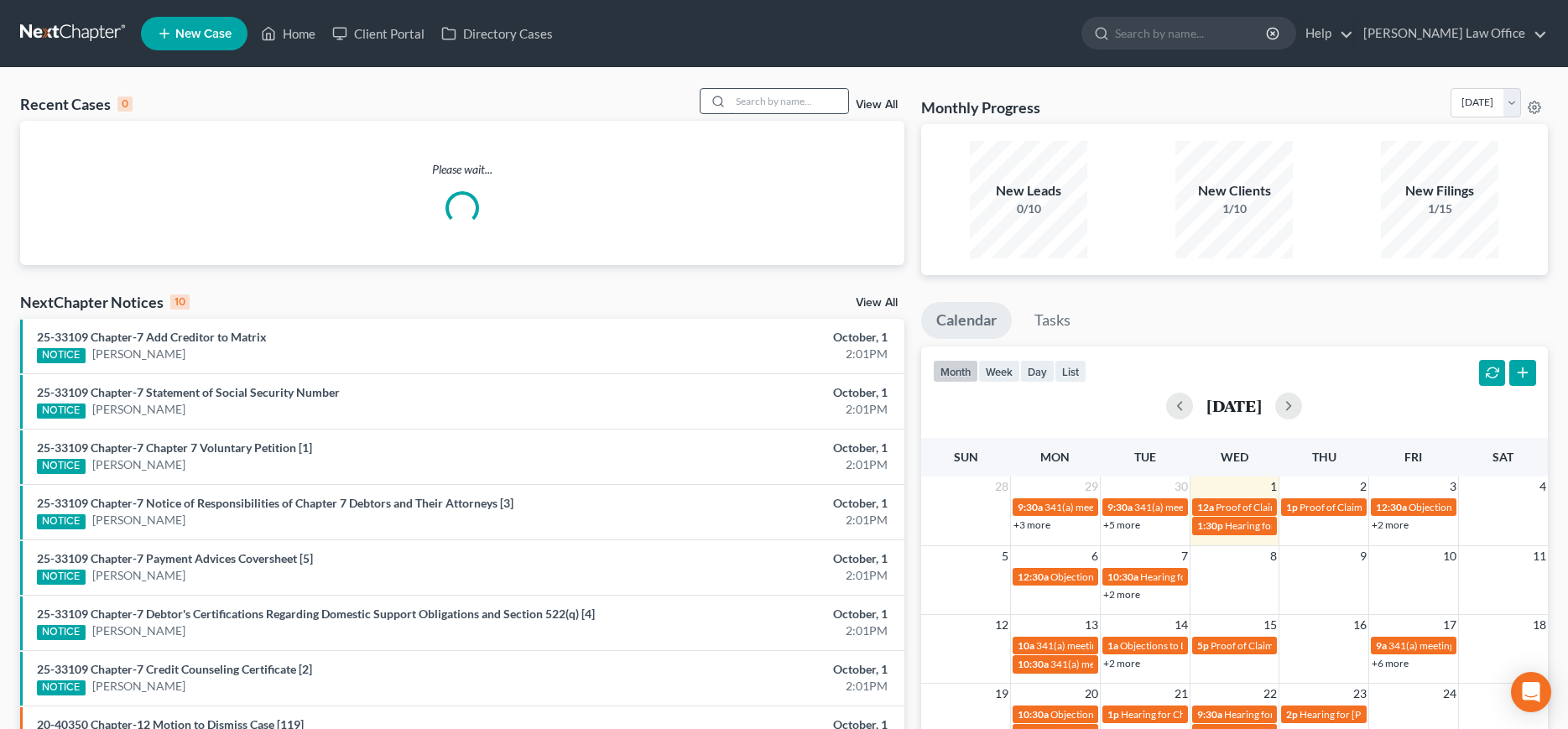
click at [812, 93] on input "search" at bounding box center [789, 101] width 118 height 24
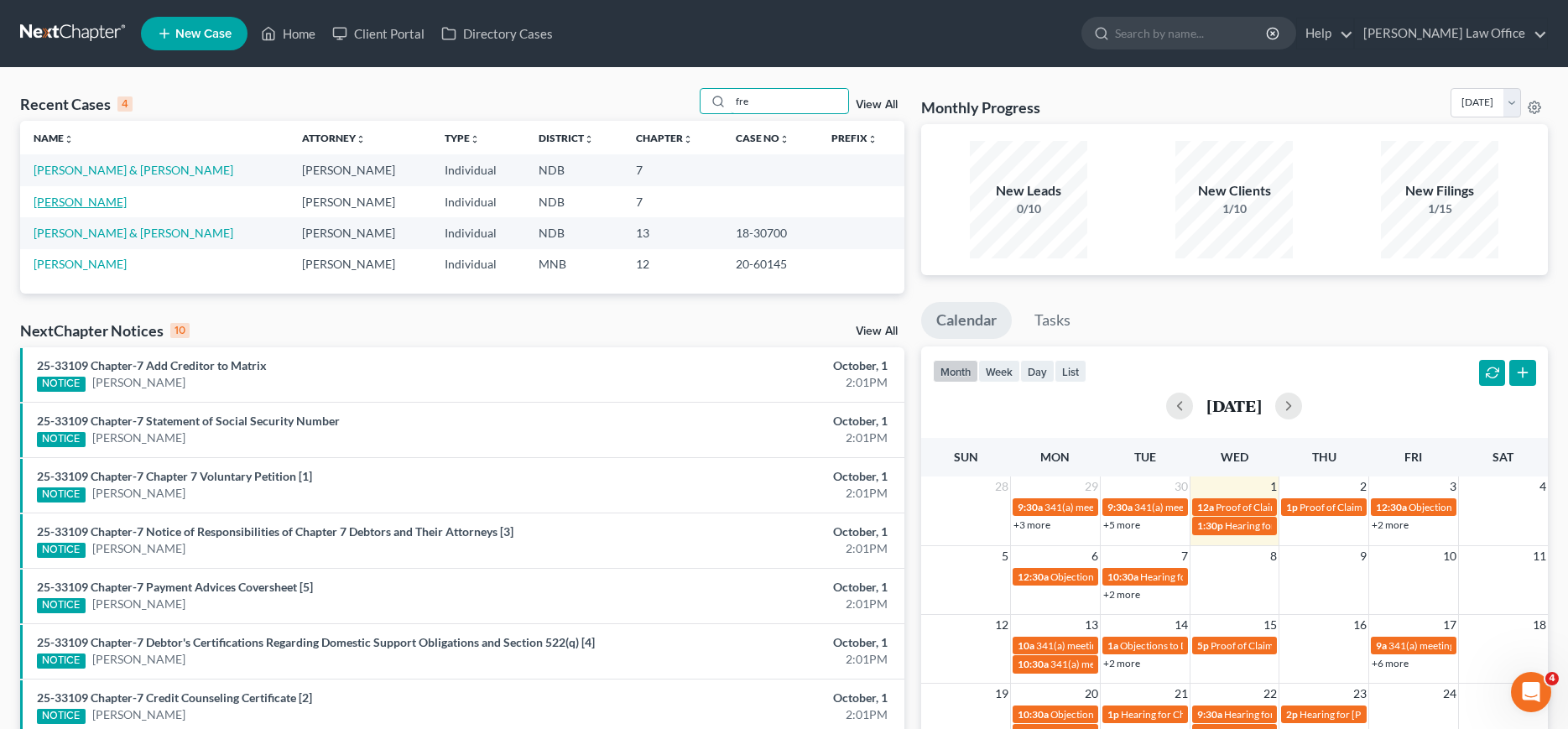
type input "fre"
click at [70, 200] on link "[PERSON_NAME]" at bounding box center [80, 202] width 93 height 14
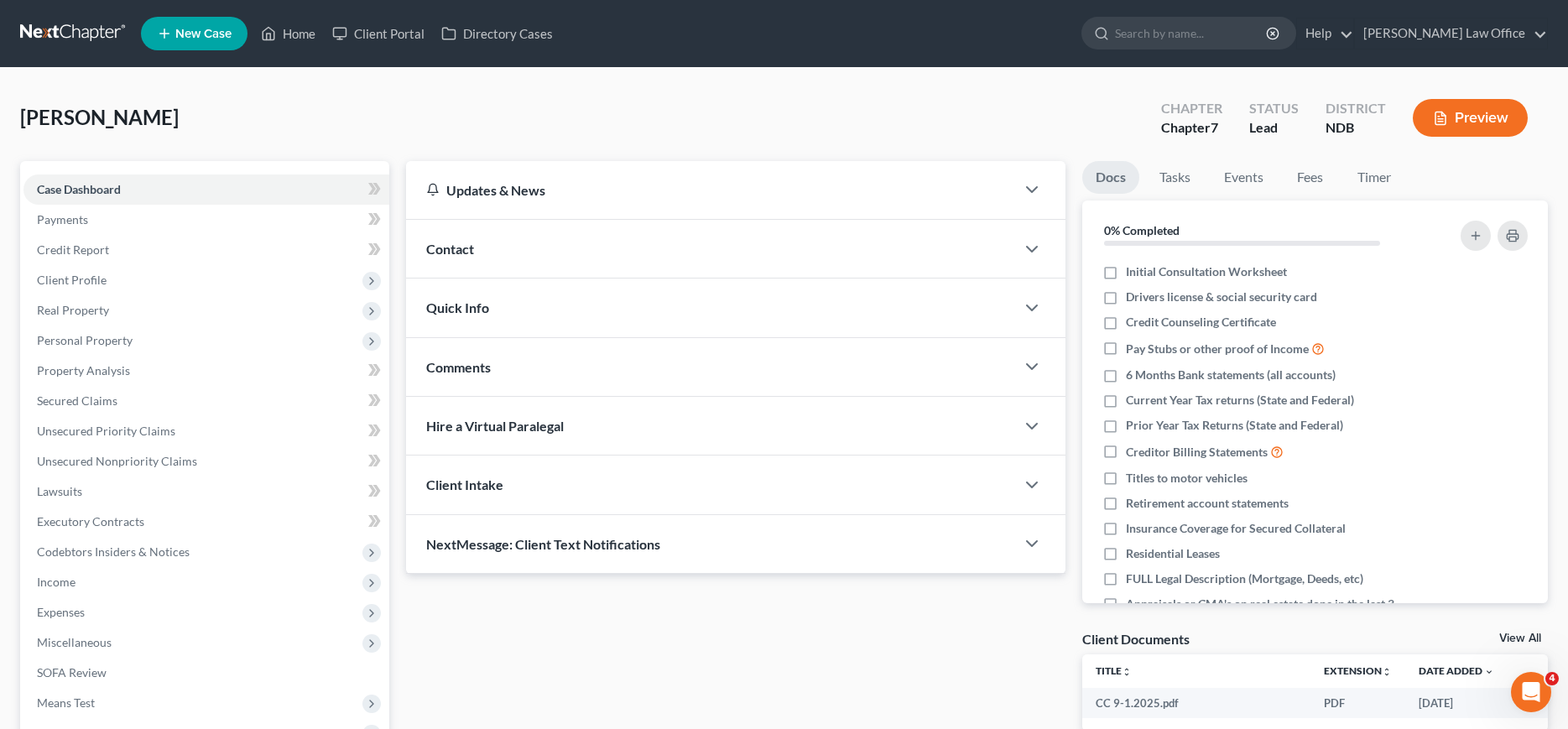
click at [80, 29] on link at bounding box center [74, 34] width 108 height 31
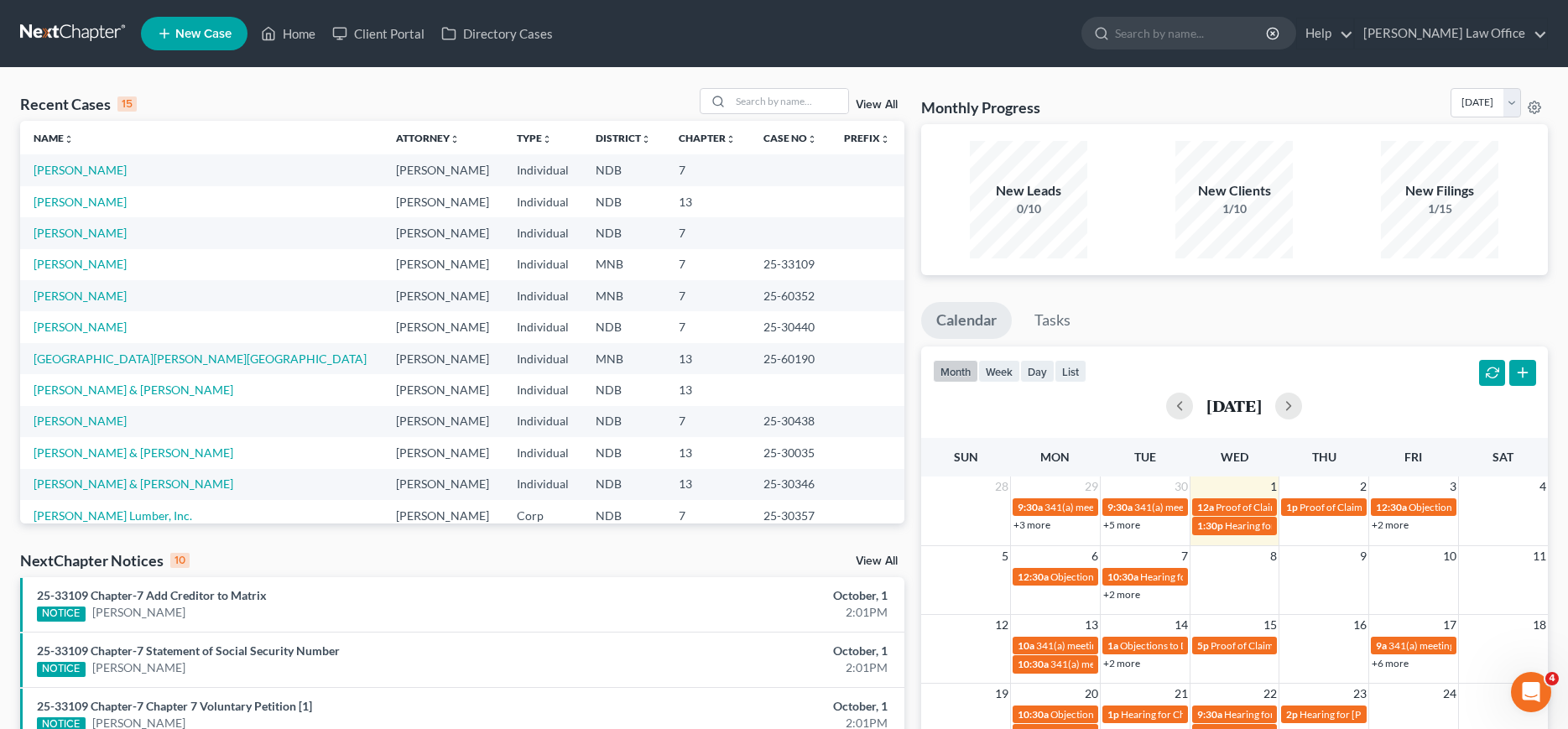
click at [193, 28] on span "New Case" at bounding box center [203, 34] width 57 height 13
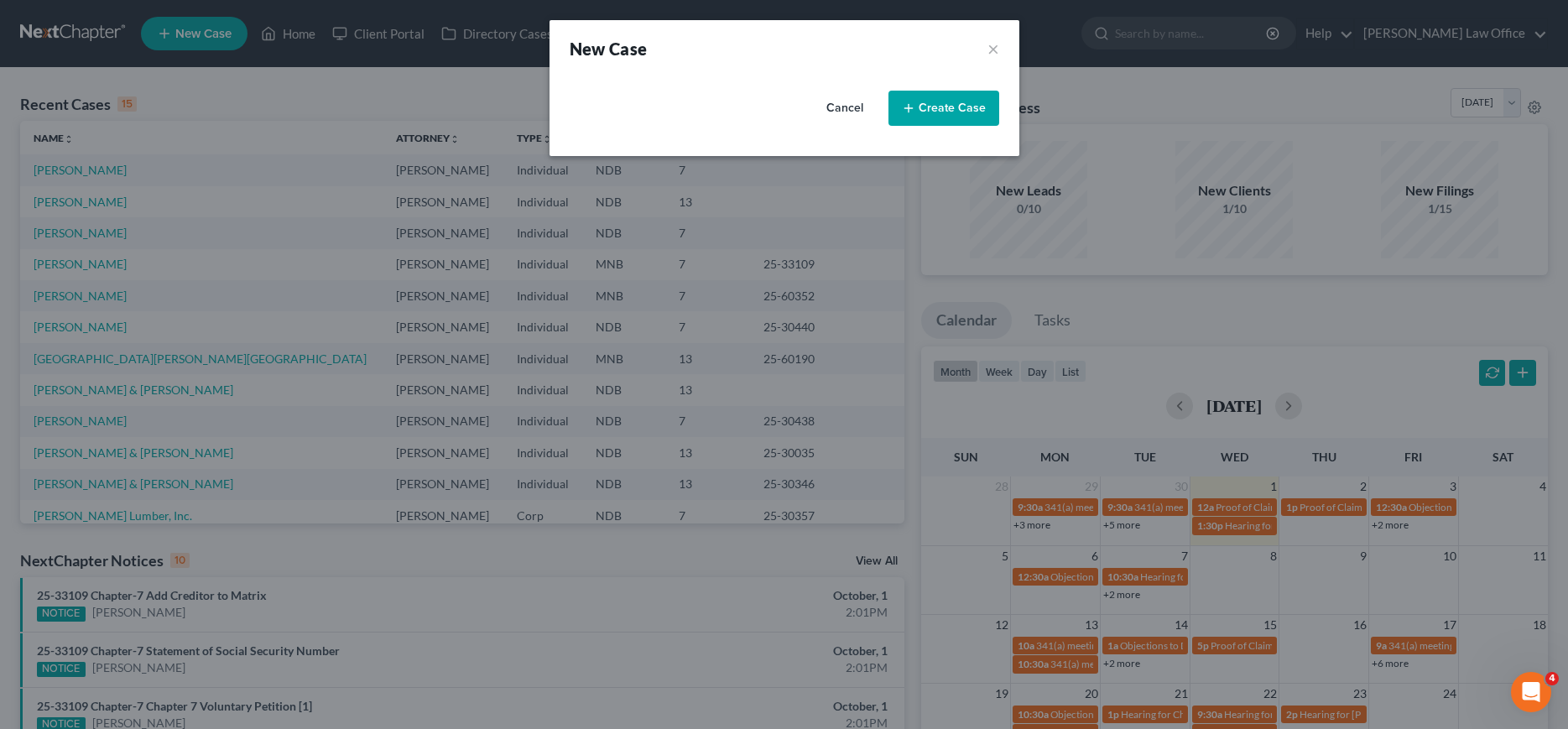
select select "60"
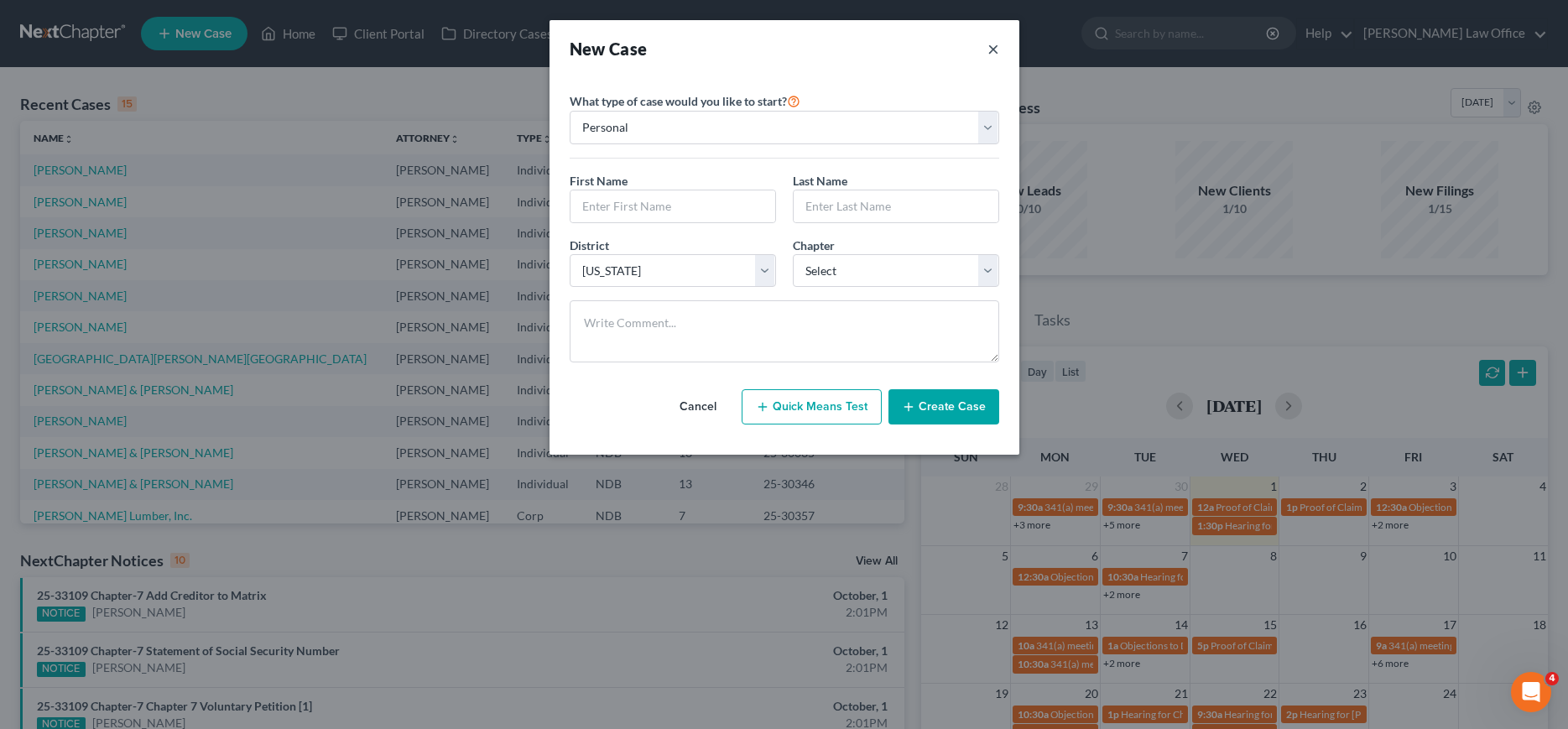
click at [993, 51] on button "×" at bounding box center [993, 48] width 12 height 23
